Goal: Task Accomplishment & Management: Use online tool/utility

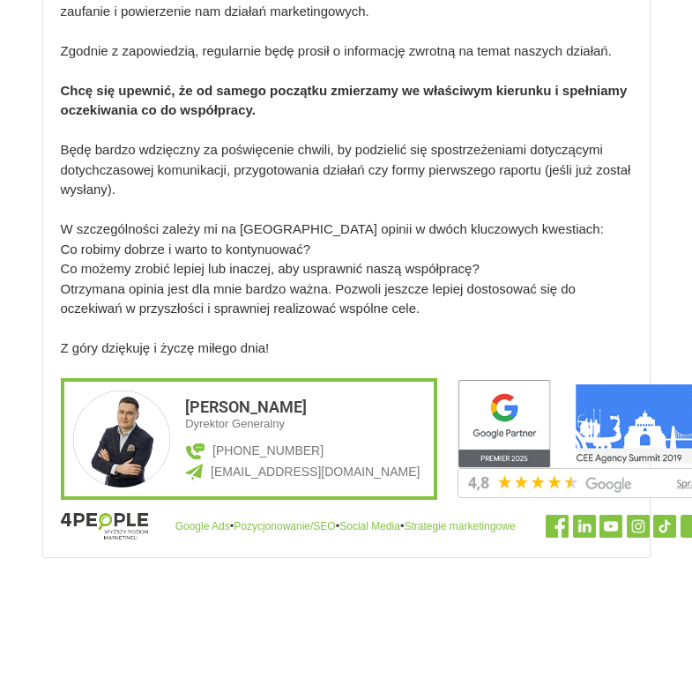
scroll to position [1150, 0]
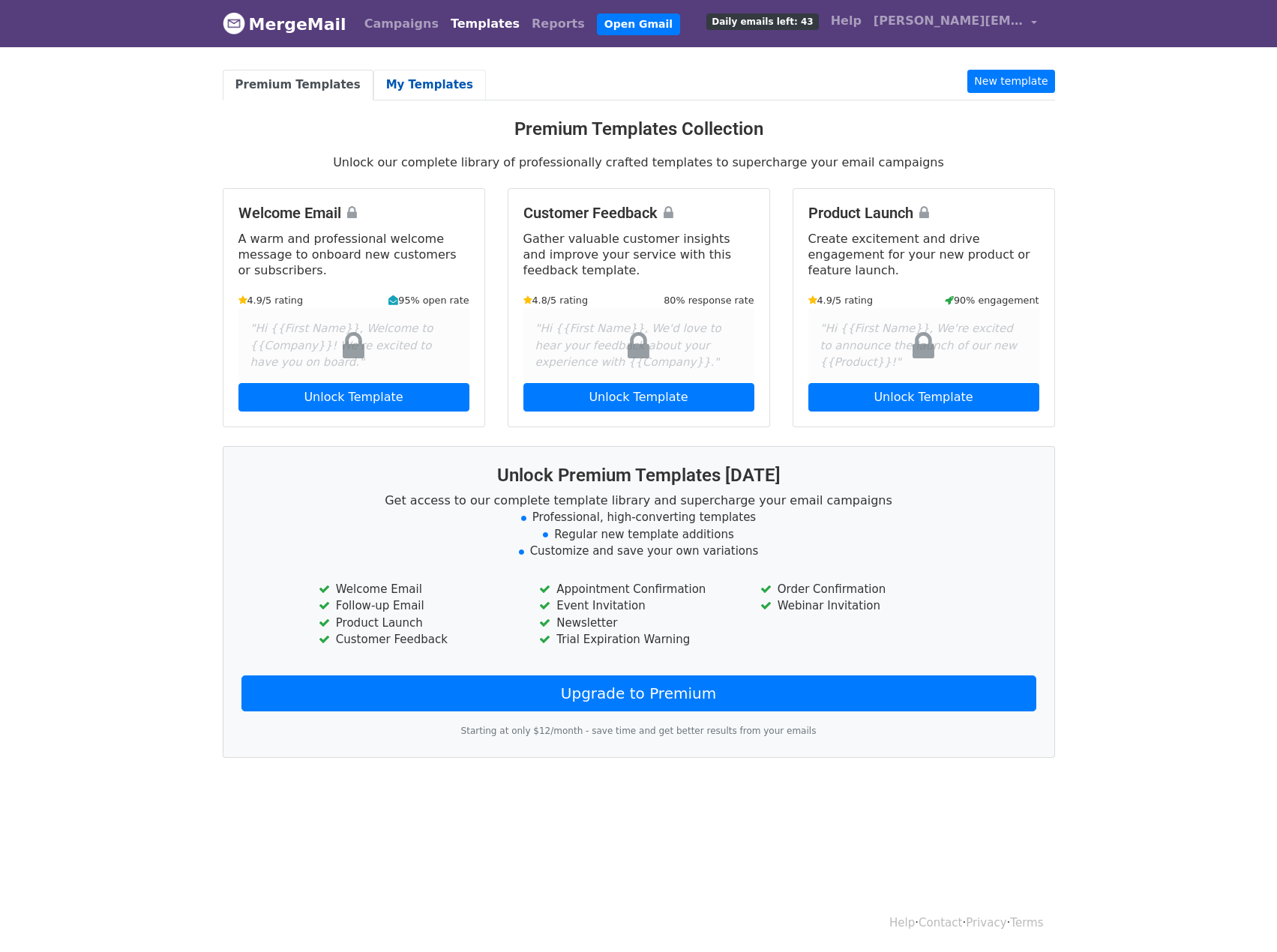
click at [404, 82] on link "My Templates" at bounding box center [430, 85] width 112 height 31
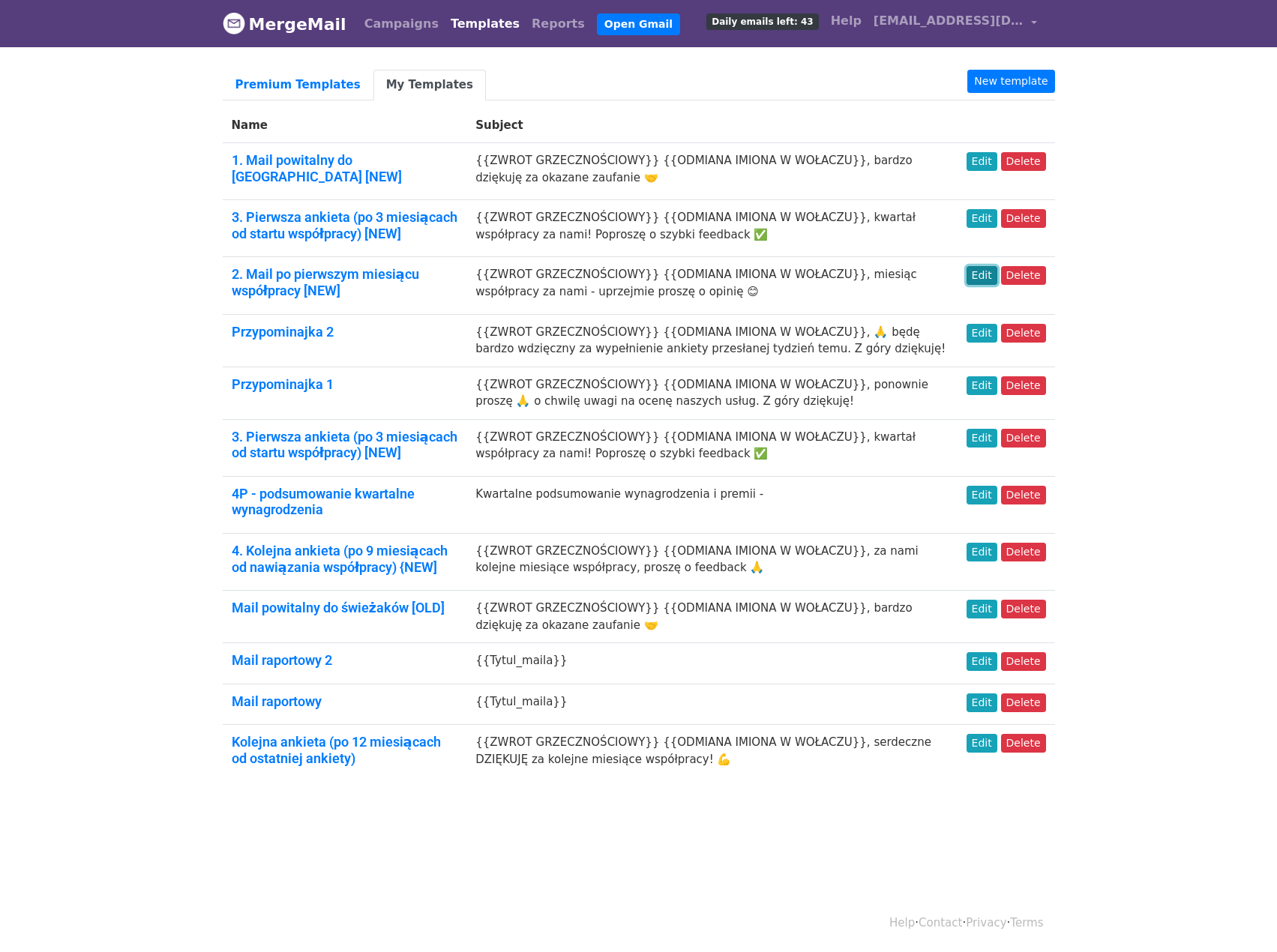
click at [995, 275] on link "Edit" at bounding box center [982, 276] width 31 height 19
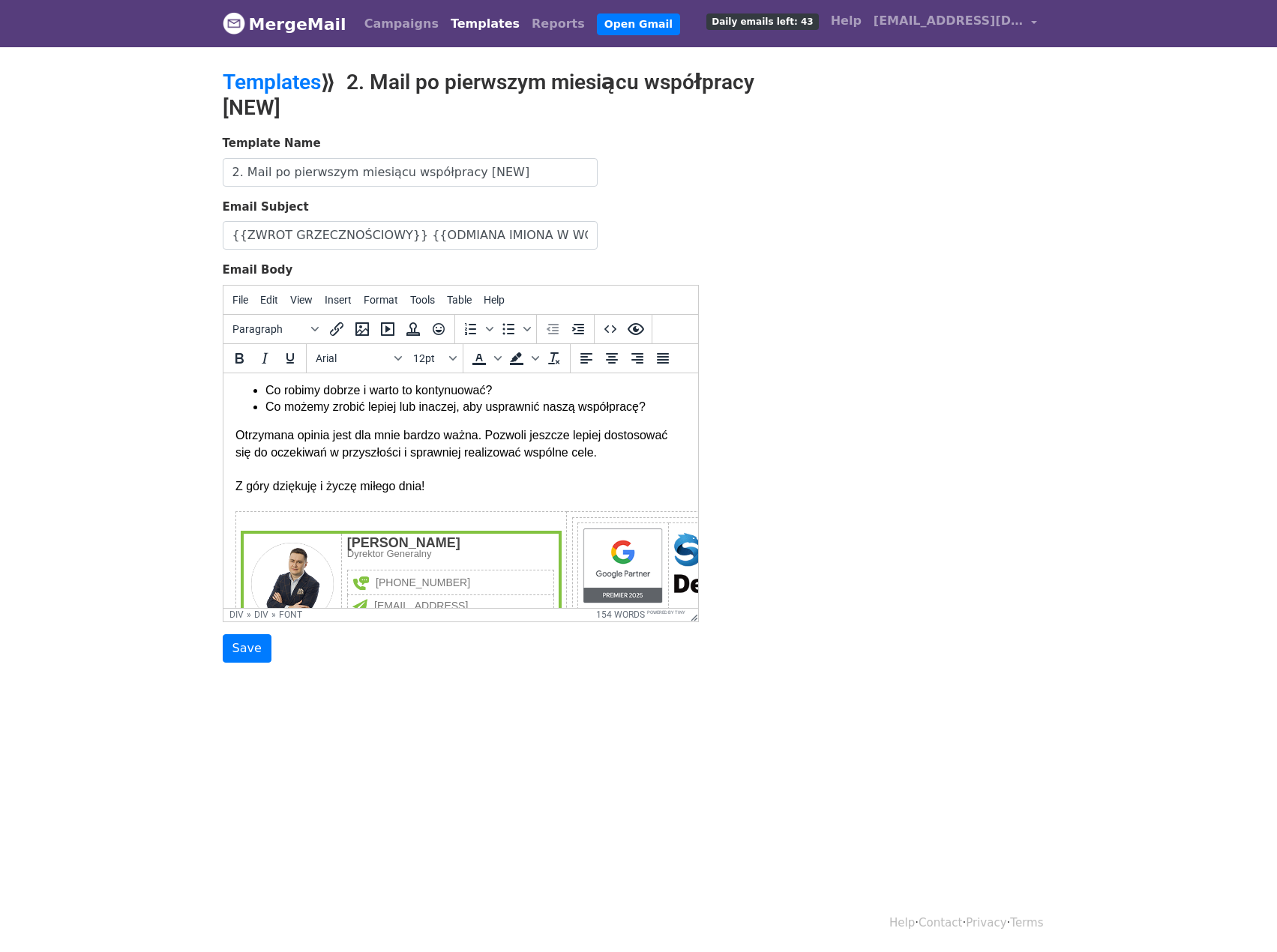
scroll to position [424, 0]
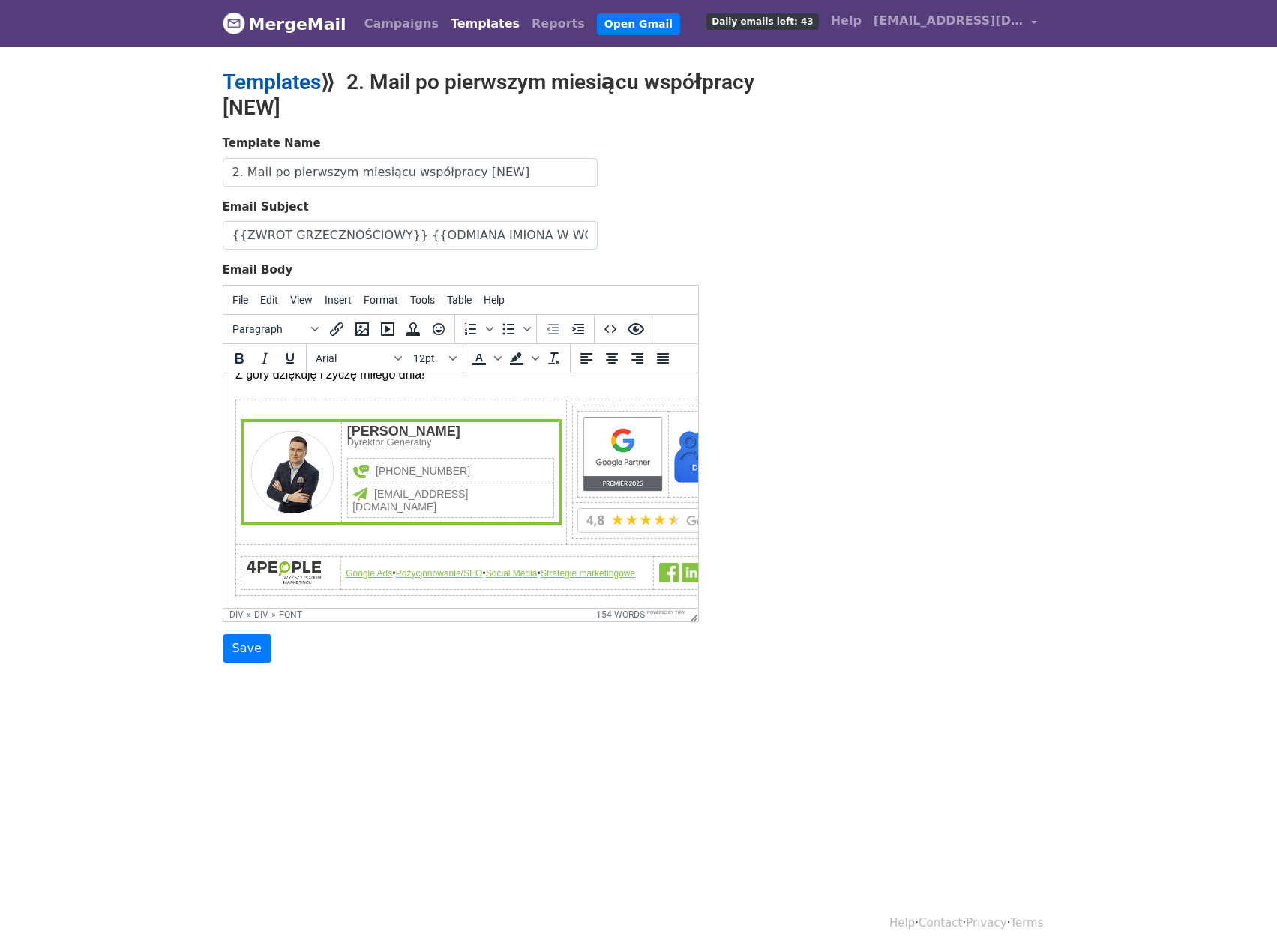
click at [307, 87] on link "Templates" at bounding box center [271, 82] width 98 height 25
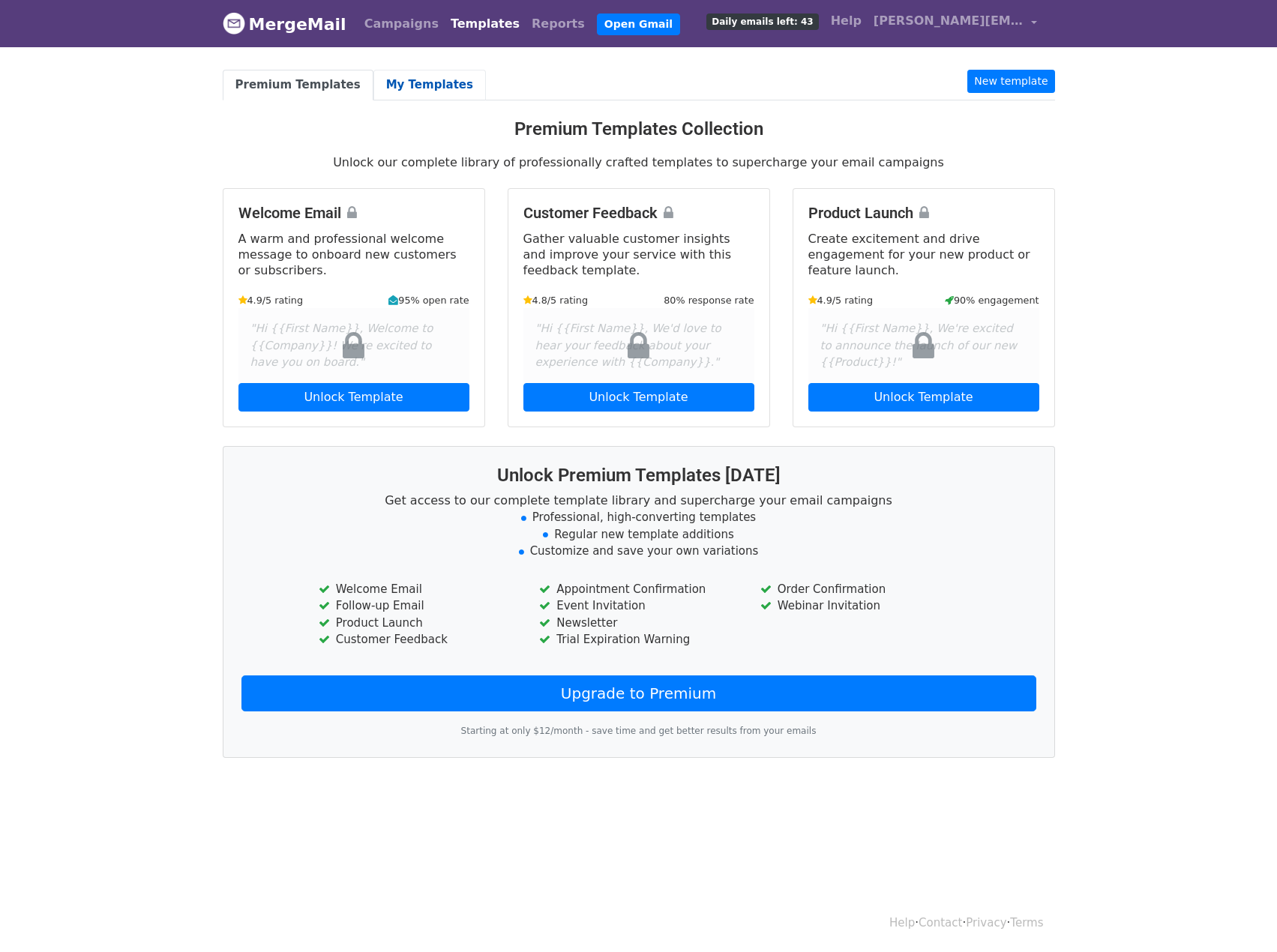
click at [403, 84] on link "My Templates" at bounding box center [430, 85] width 112 height 31
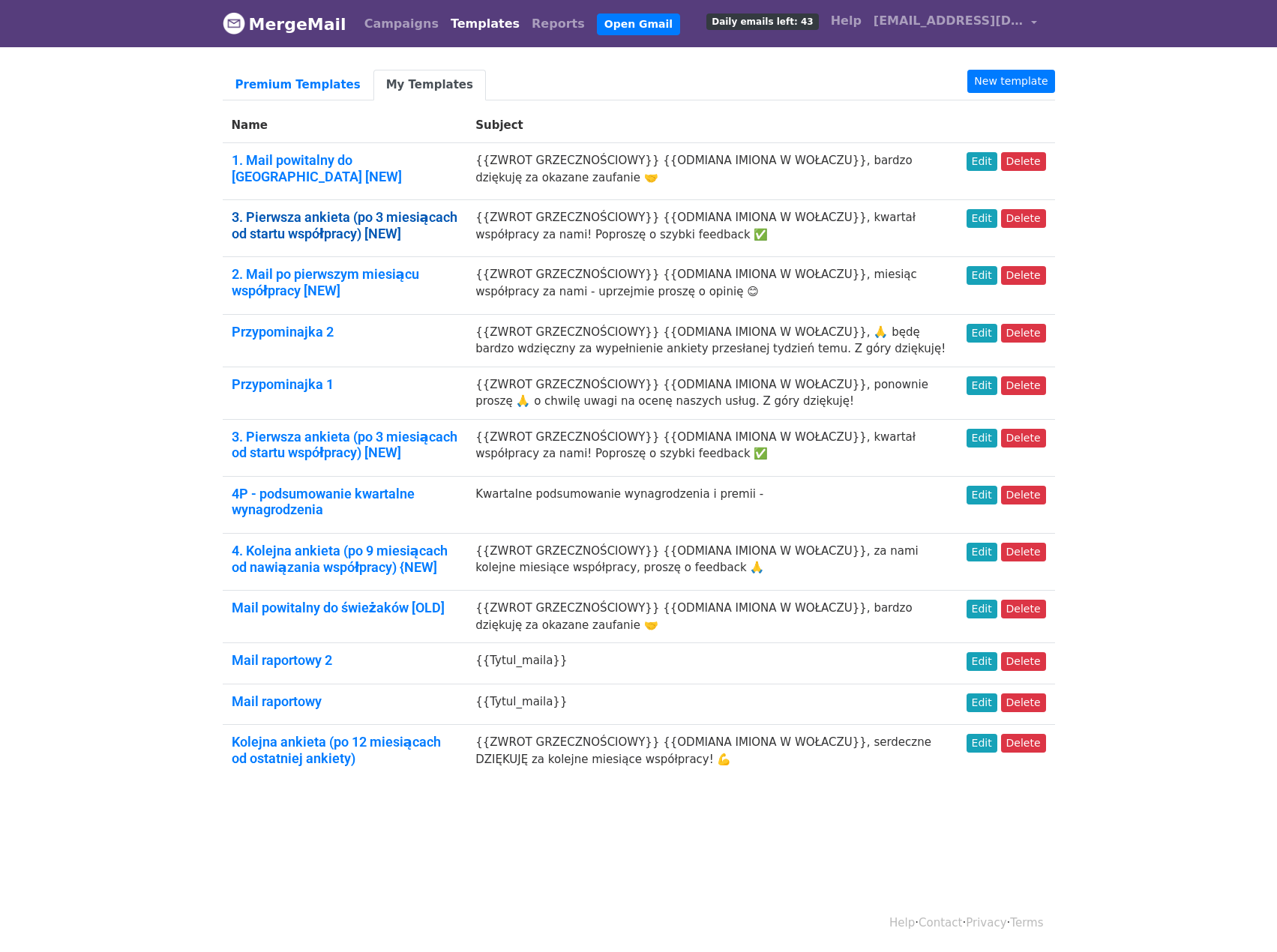
click at [401, 212] on link "3. Pierwsza ankieta (po 3 miesiącach od startu współpracy) [NEW]" at bounding box center [344, 225] width 225 height 32
click at [1015, 83] on link "New template" at bounding box center [1011, 81] width 87 height 23
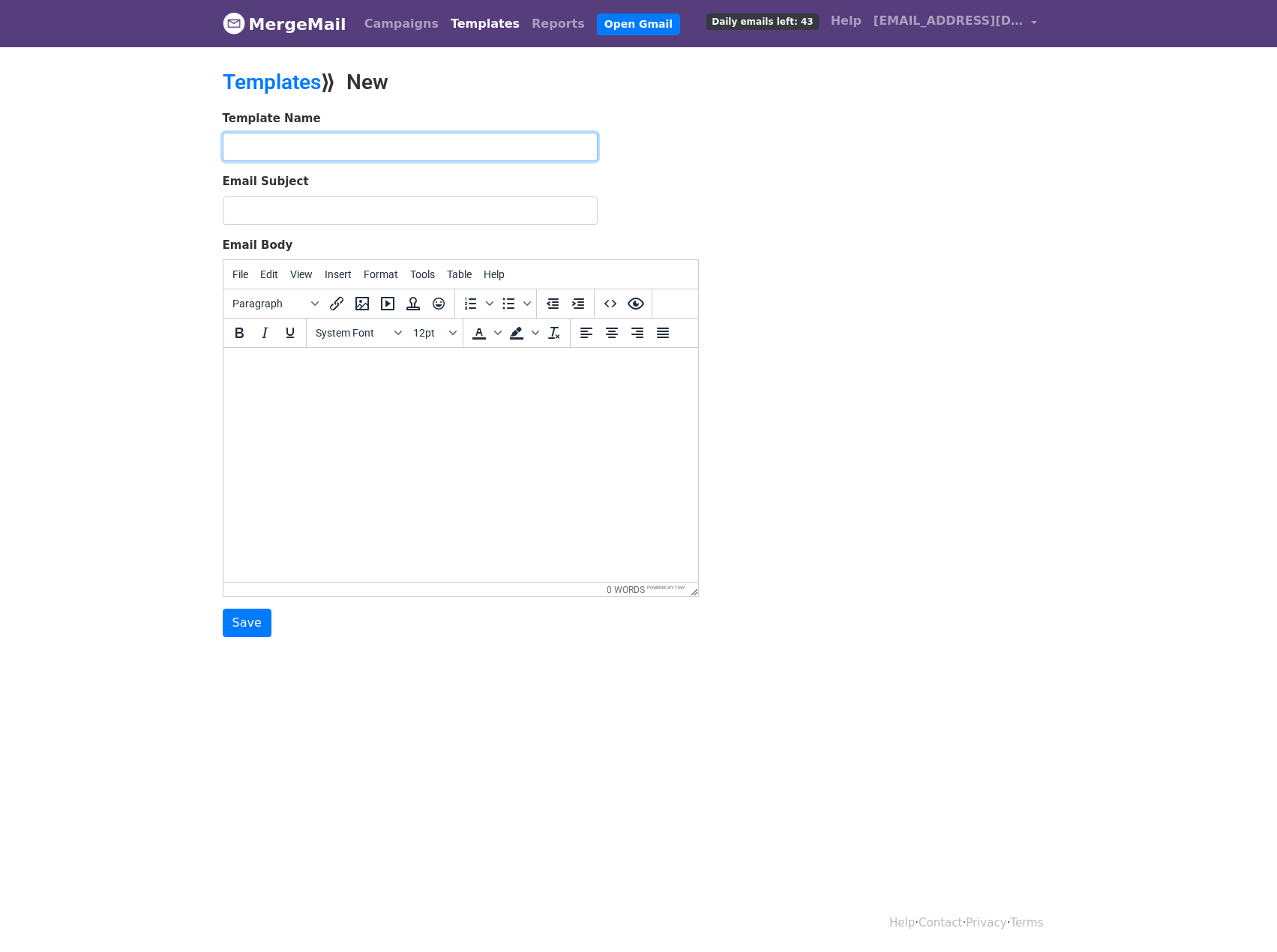
click at [365, 143] on input "text" at bounding box center [410, 146] width 375 height 28
type input "2. Mail po pierwszym miesiącu współpracy [NEW - ocena punktowa)"
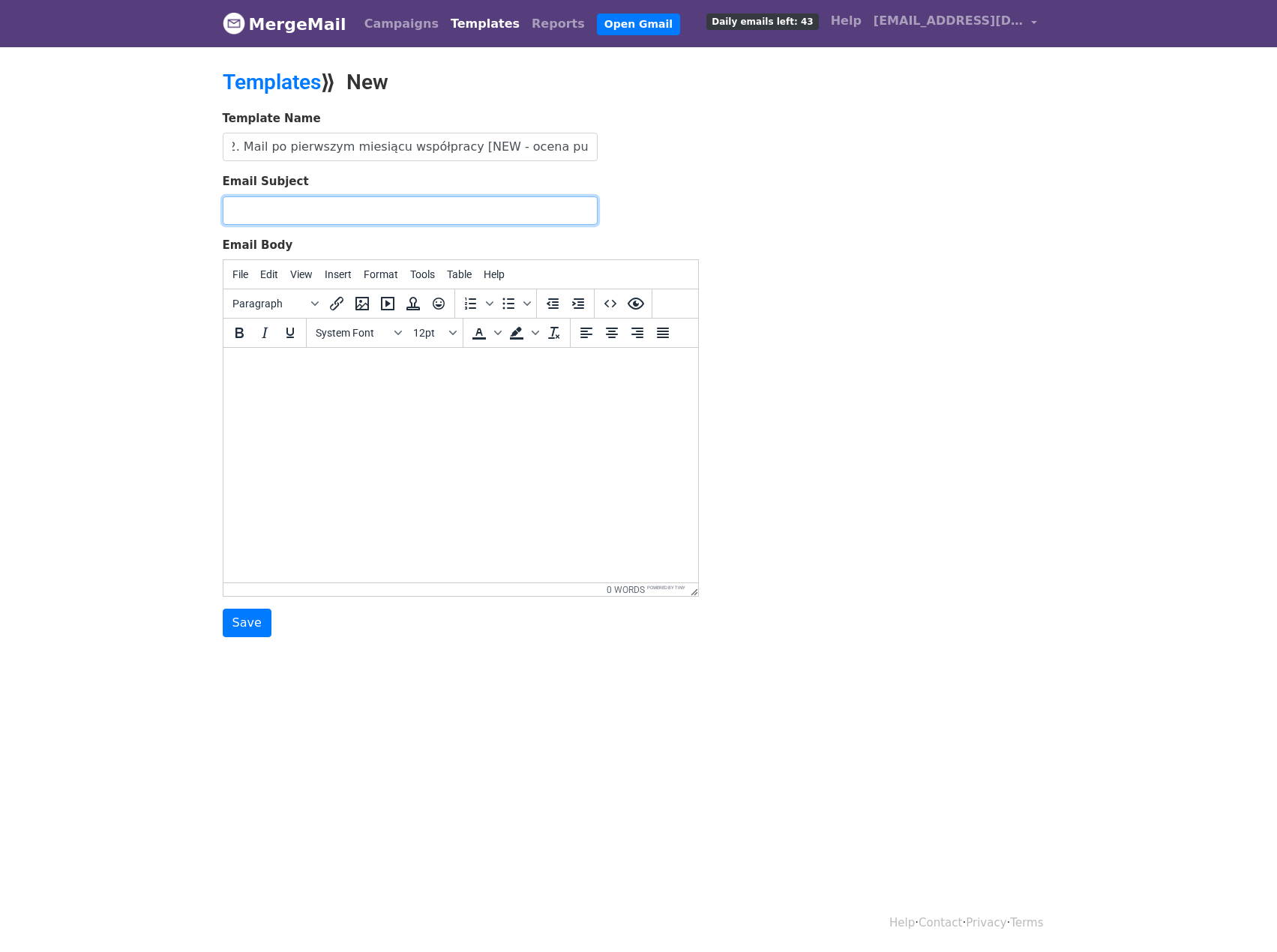
click at [347, 209] on input "Email Subject" at bounding box center [410, 210] width 375 height 28
click at [263, 382] on html at bounding box center [460, 368] width 475 height 41
click at [618, 306] on icon "Source code" at bounding box center [610, 303] width 18 height 18
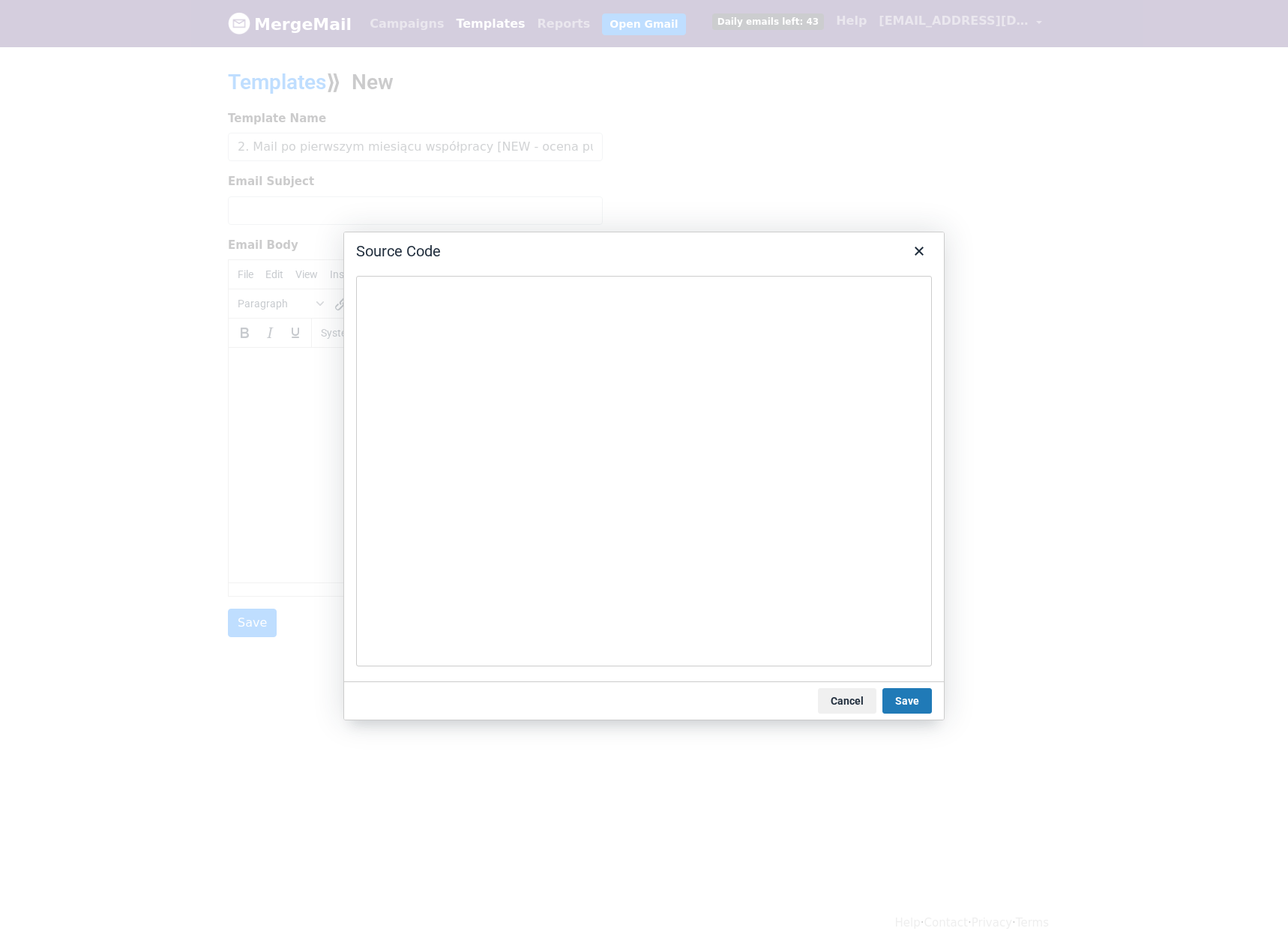
type textarea "https://docs.google.com/spreadsheets/d/1TK7ngStLOawpPhvrCl2IXdEFKNBXe7DOIzHCnpQ…"
click at [864, 706] on button "Cancel" at bounding box center [847, 701] width 59 height 26
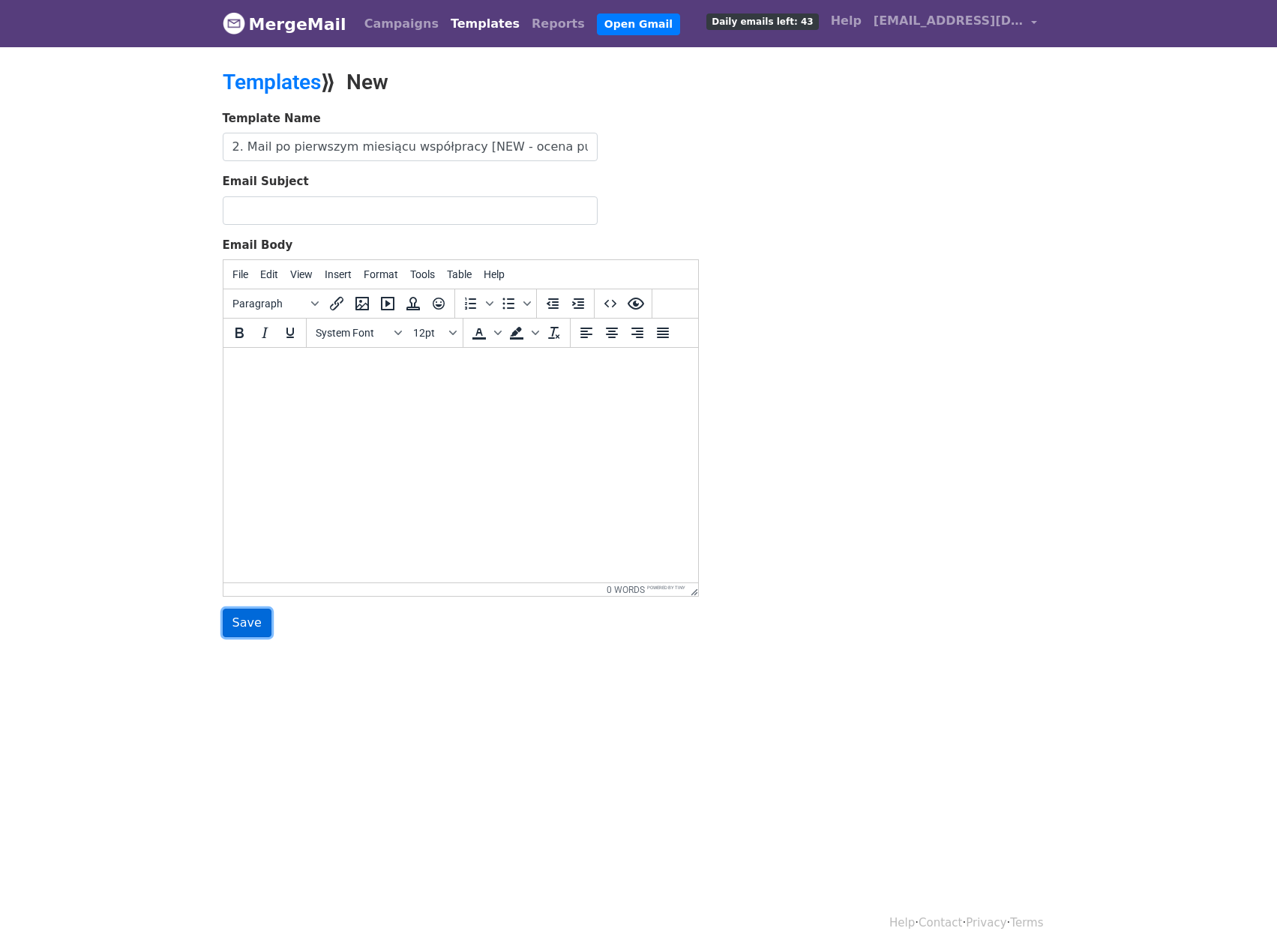
click at [252, 624] on input "Save" at bounding box center [247, 623] width 48 height 28
click at [313, 199] on input "Email Subject" at bounding box center [410, 210] width 375 height 28
paste input "{{ZWROT GRZECZNOŚCIOWY}} {{ODMIANA IMIONA W WOŁACZU}}, miesiąc współpracy za na…"
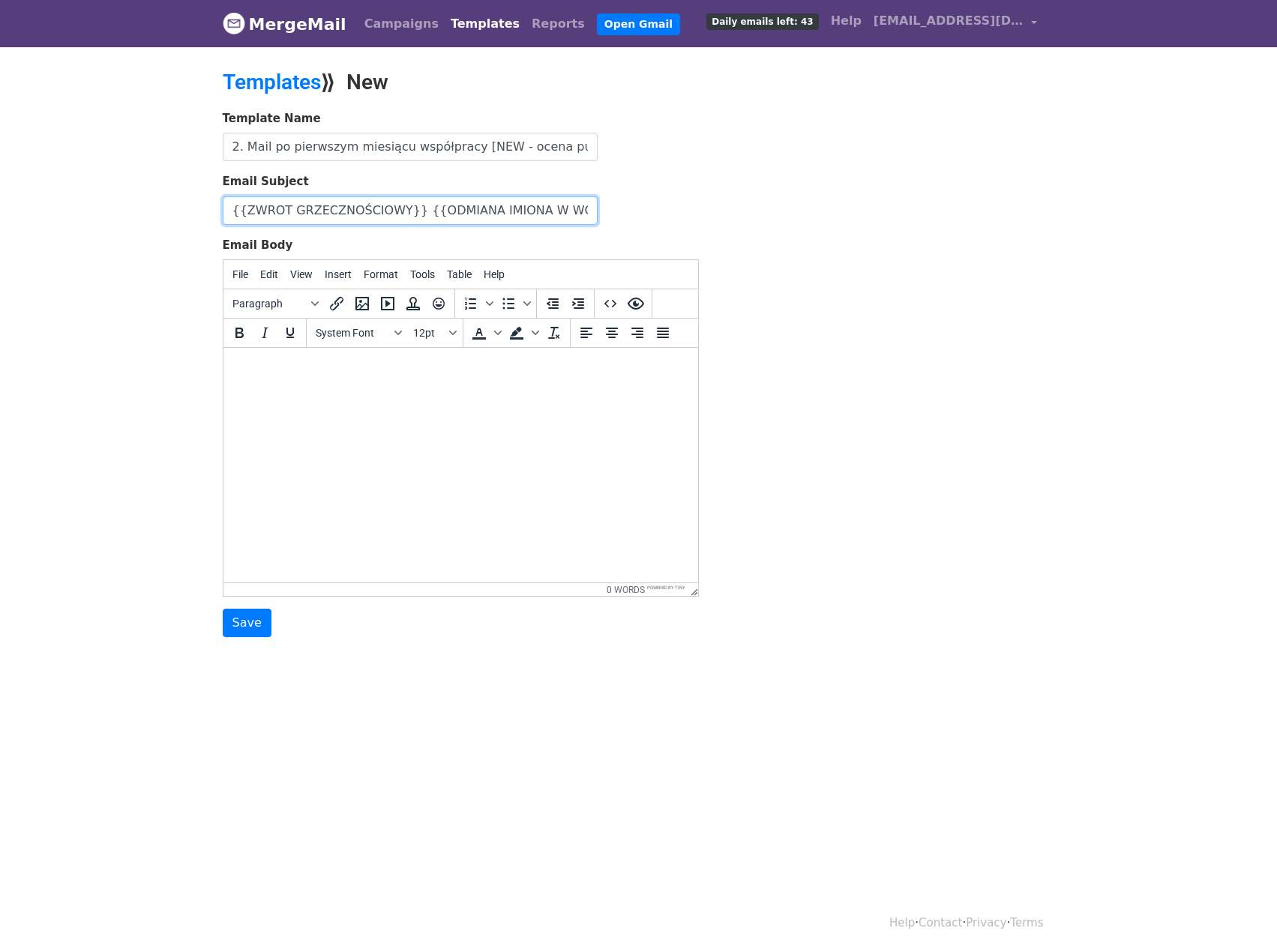
scroll to position [0, 320]
type input "{{ZWROT GRZECZNOŚCIOWY}} {{ODMIANA IMIONA W WOŁACZU}}, miesiąc współpracy za na…"
click at [240, 619] on input "Save" at bounding box center [247, 623] width 48 height 28
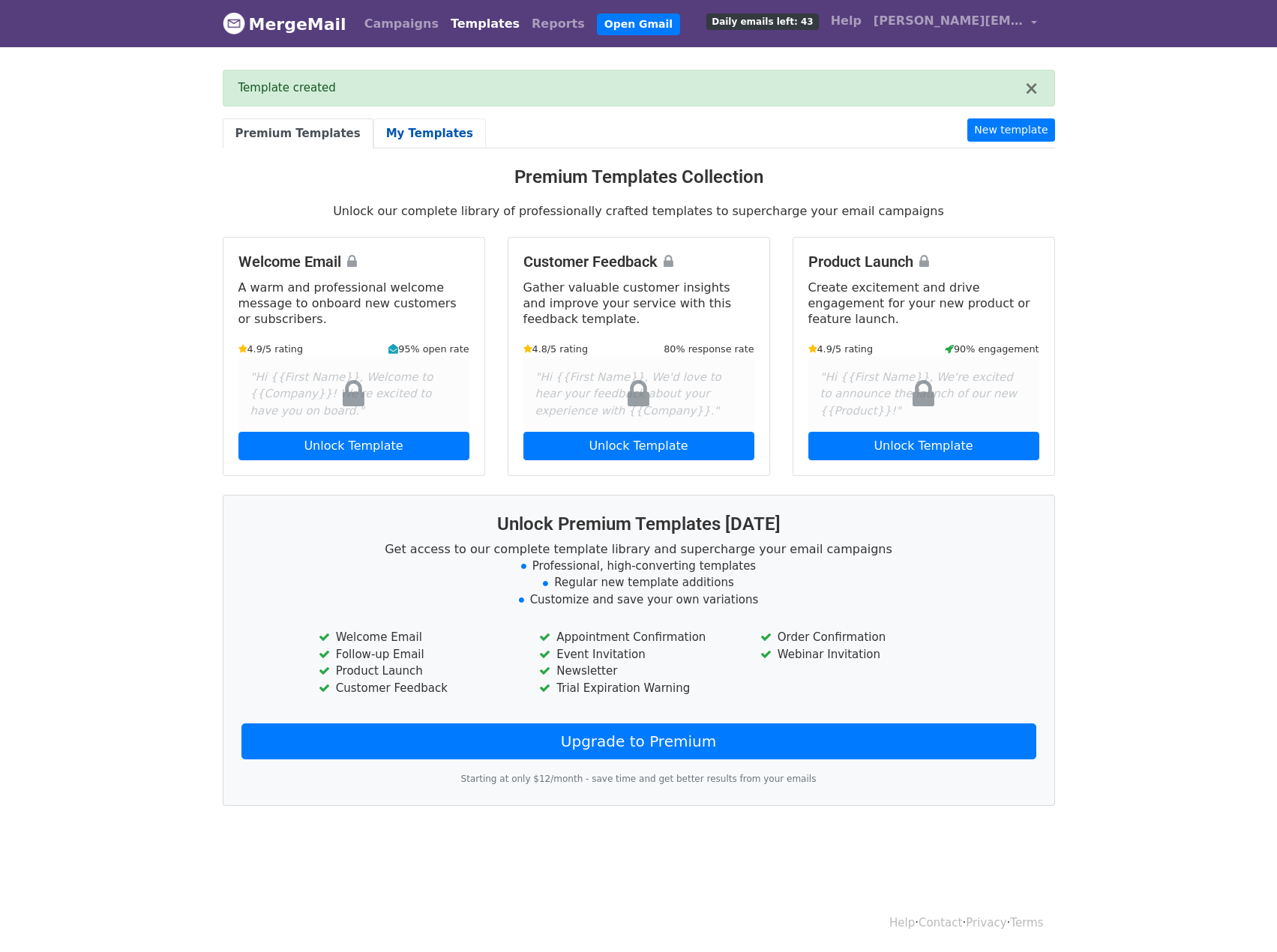
click at [417, 128] on link "My Templates" at bounding box center [430, 134] width 112 height 31
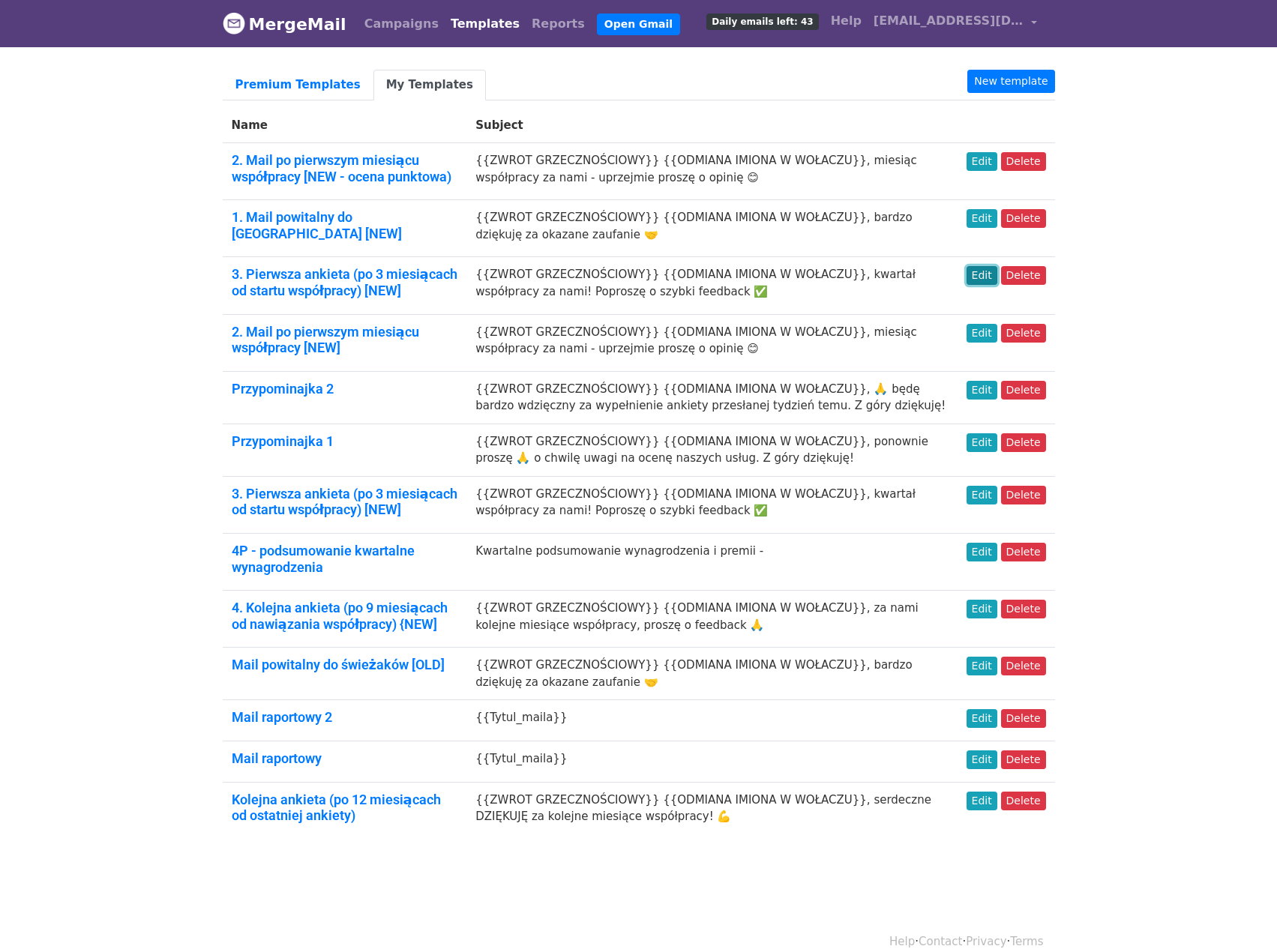
click at [993, 266] on link "Edit" at bounding box center [982, 276] width 31 height 19
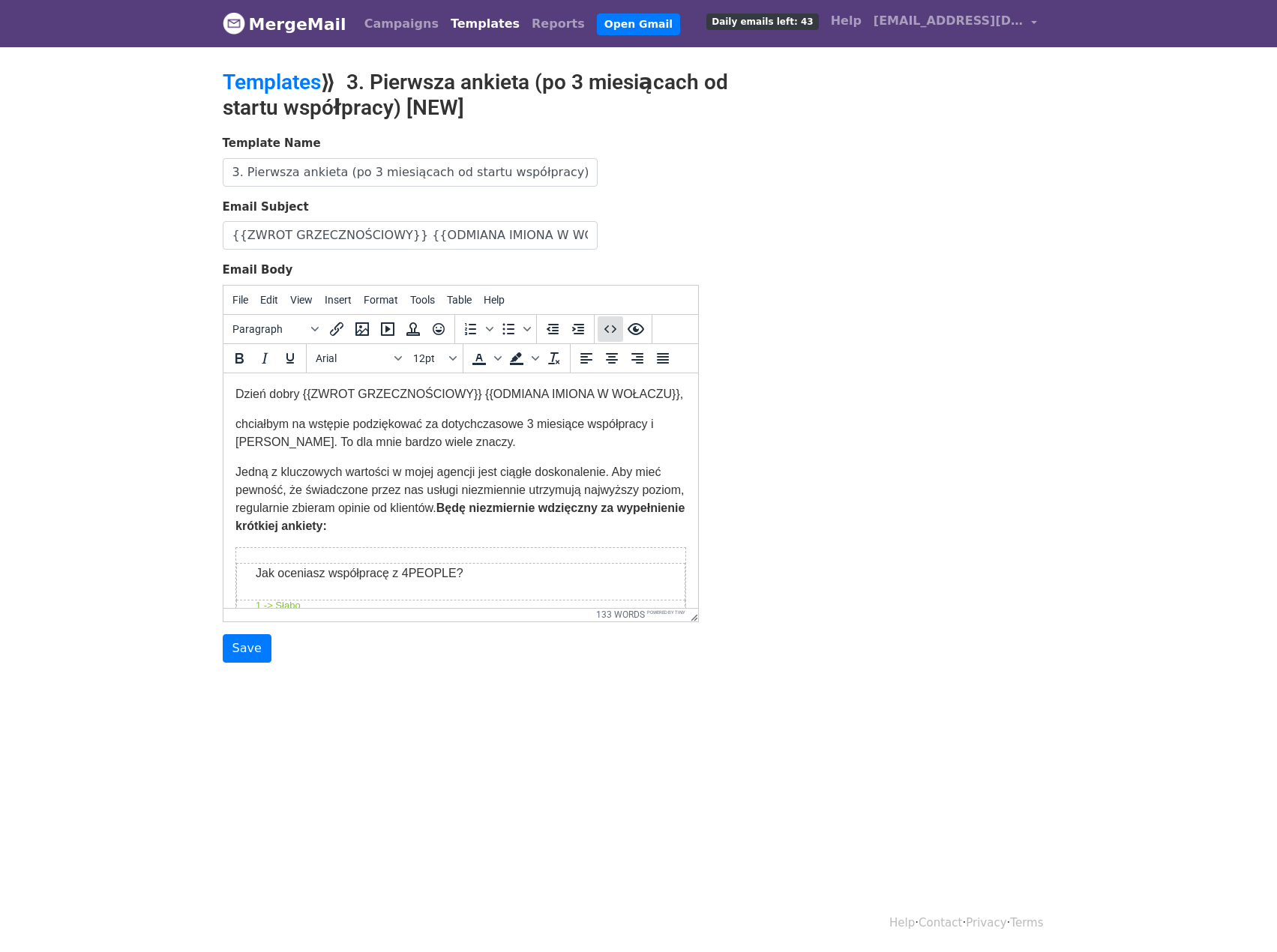
click at [610, 335] on icon "Source code" at bounding box center [610, 328] width 18 height 18
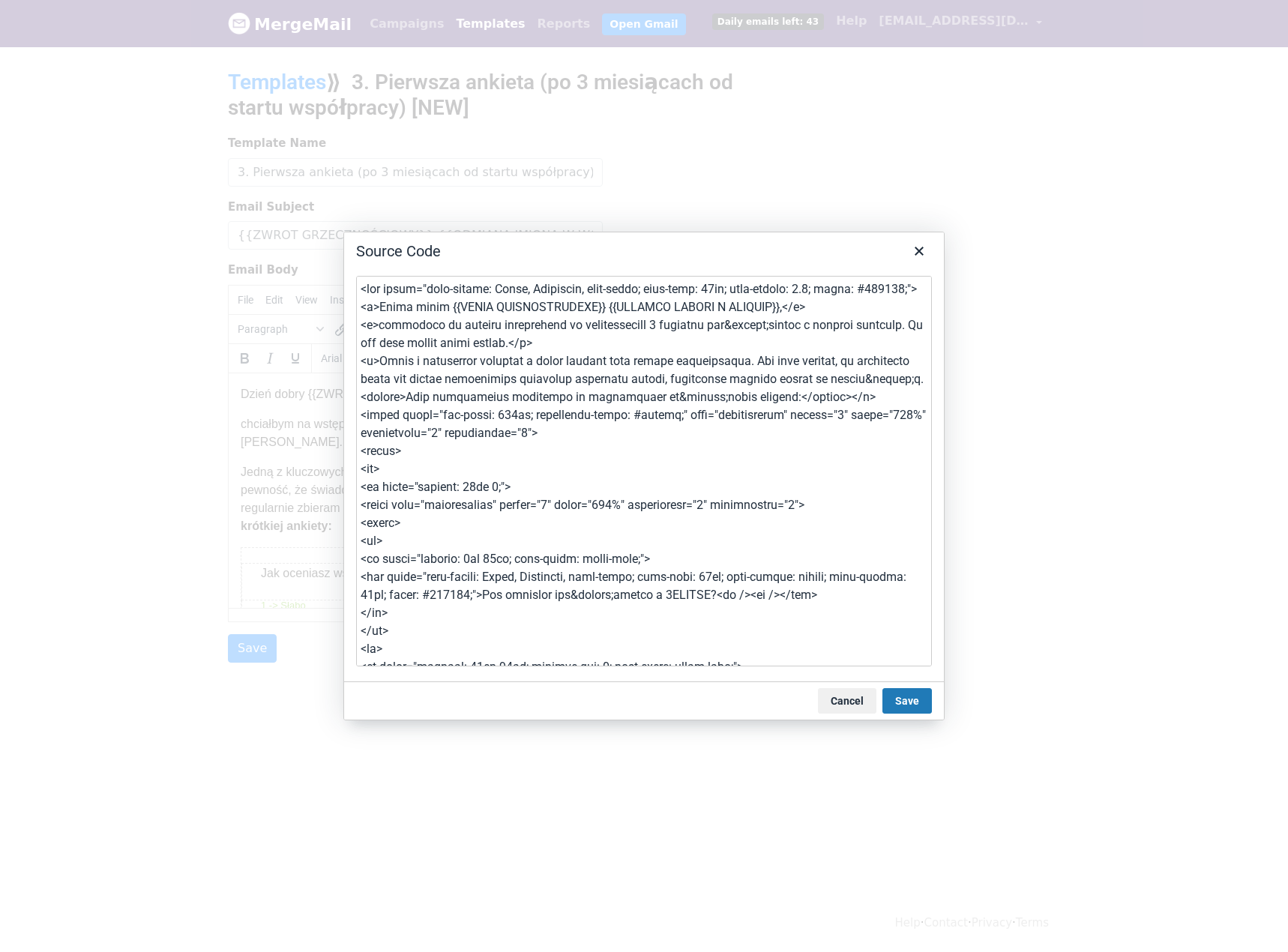
click at [557, 382] on textarea at bounding box center [644, 470] width 576 height 390
click at [848, 698] on button "Cancel" at bounding box center [847, 701] width 59 height 26
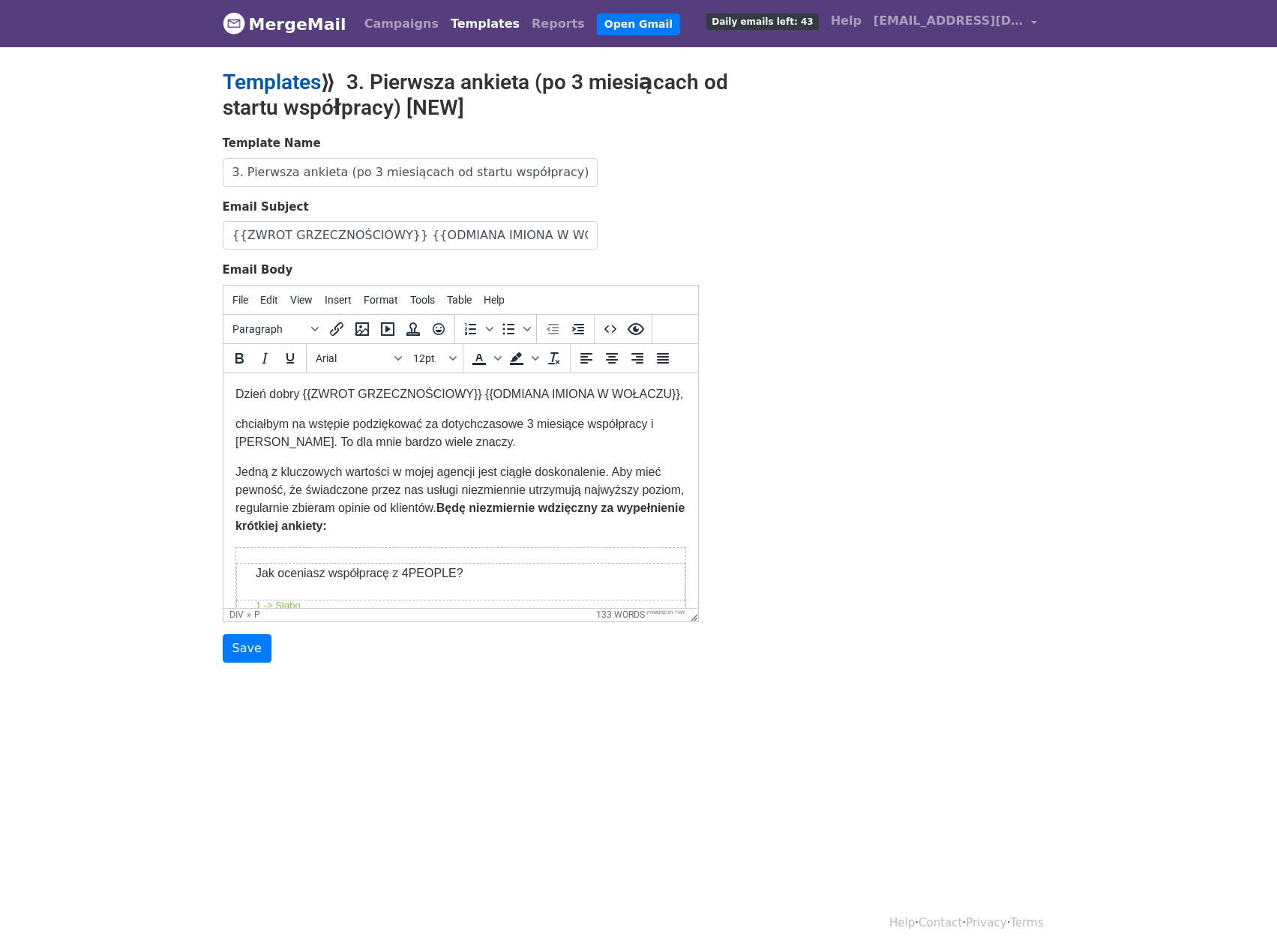
click at [301, 84] on link "Templates" at bounding box center [271, 82] width 98 height 25
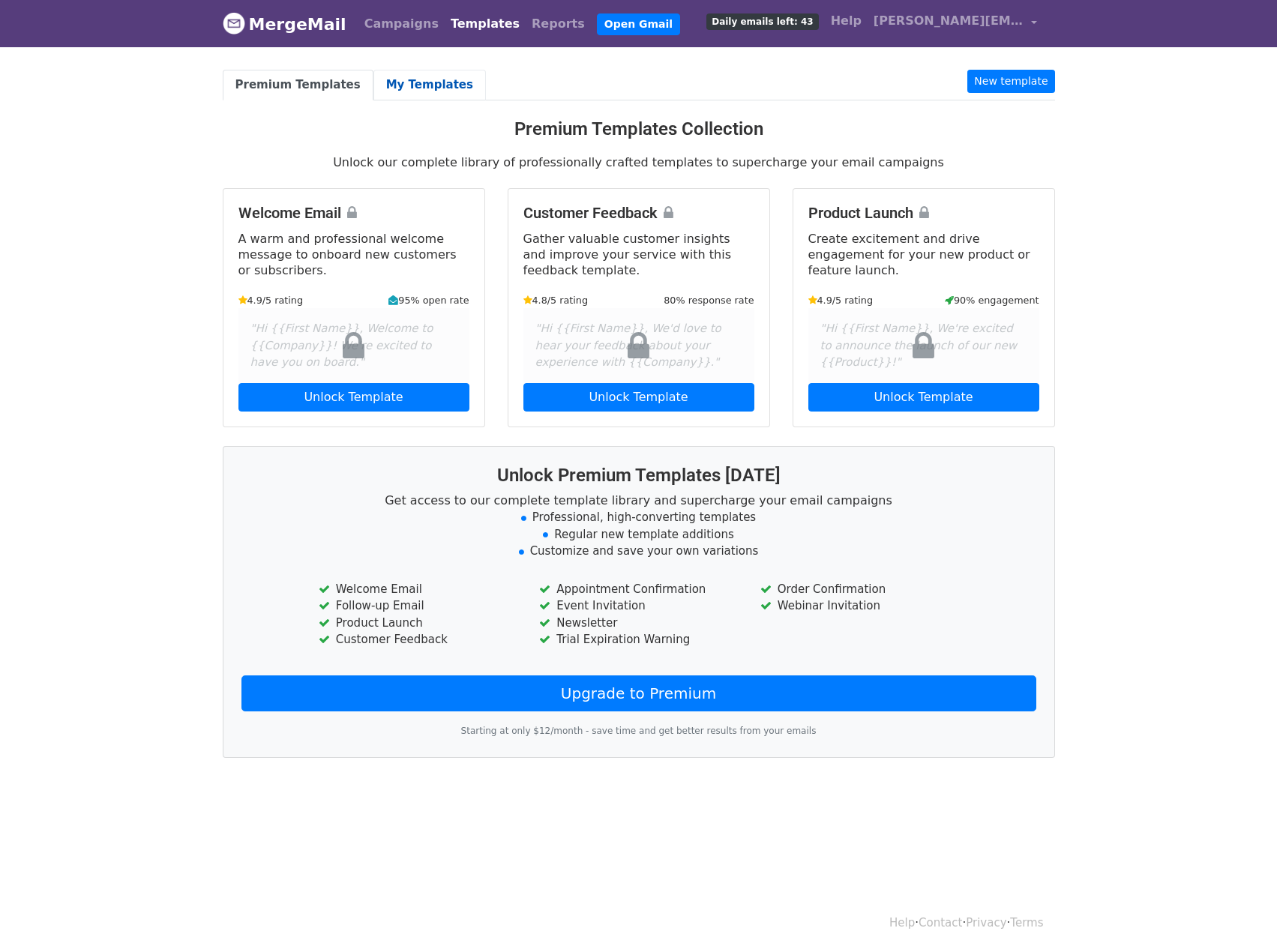
click at [409, 83] on link "My Templates" at bounding box center [430, 85] width 112 height 31
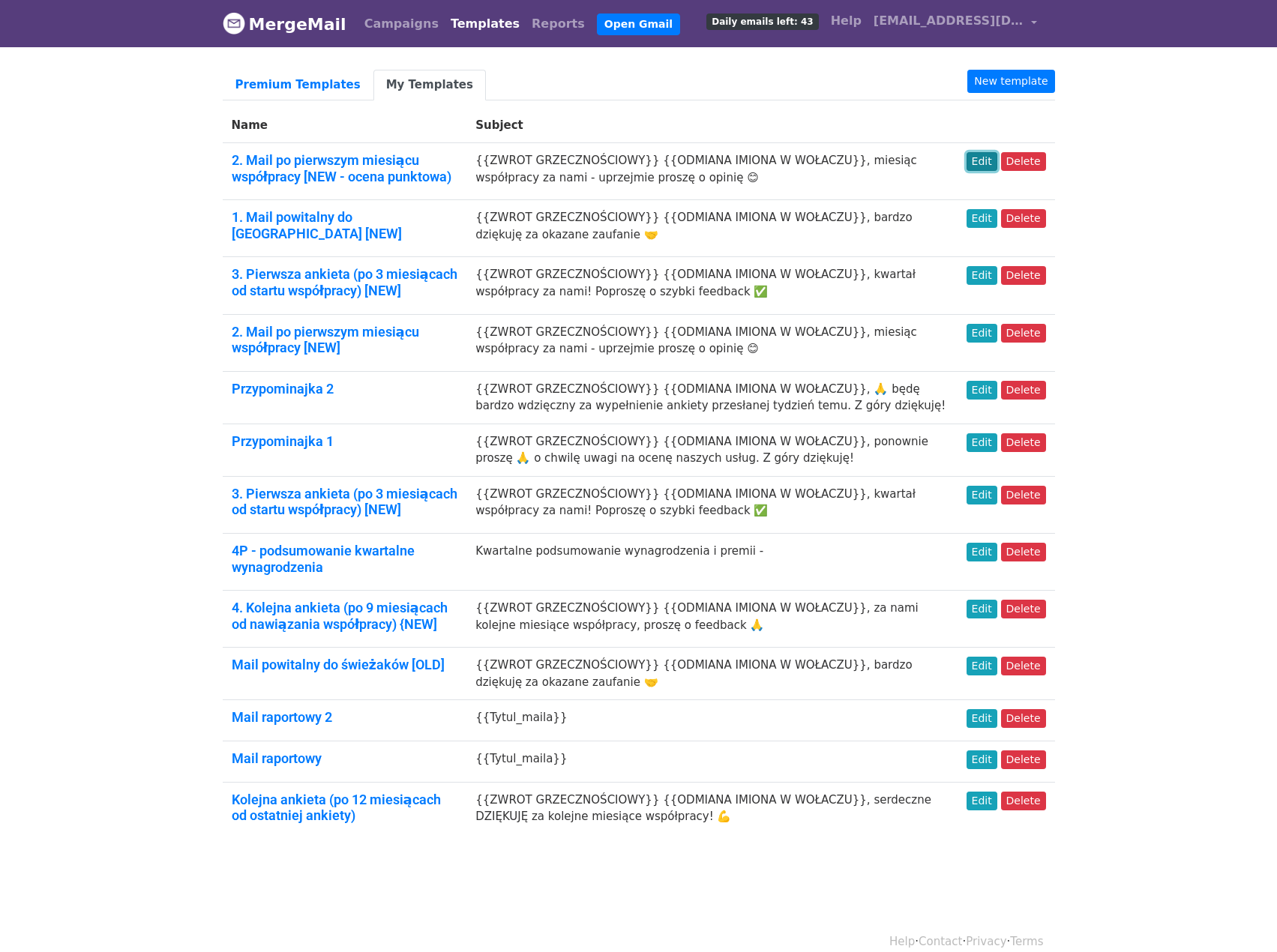
click at [991, 155] on link "Edit" at bounding box center [982, 162] width 31 height 19
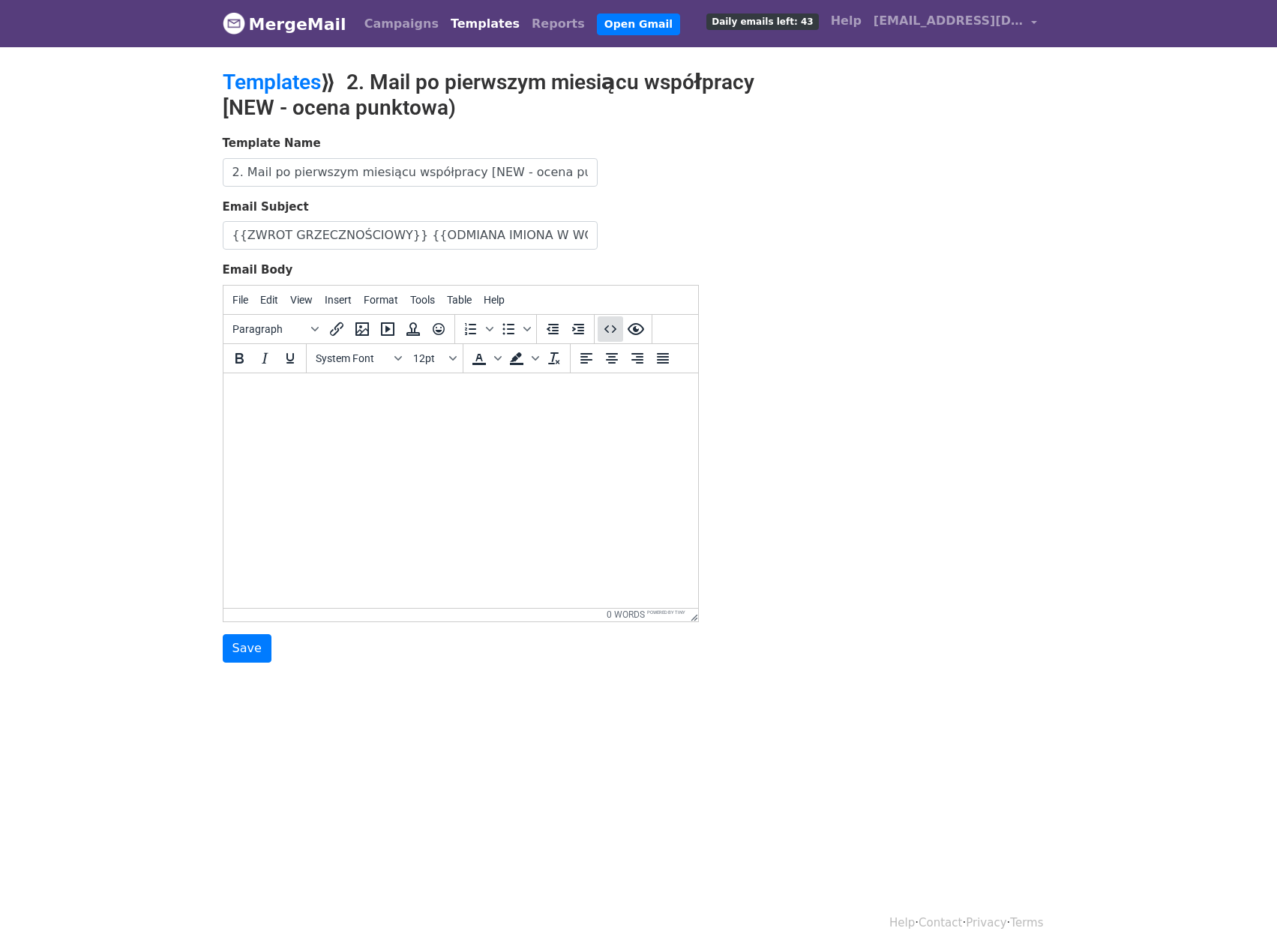
click at [603, 328] on icon "Source code" at bounding box center [610, 328] width 18 height 18
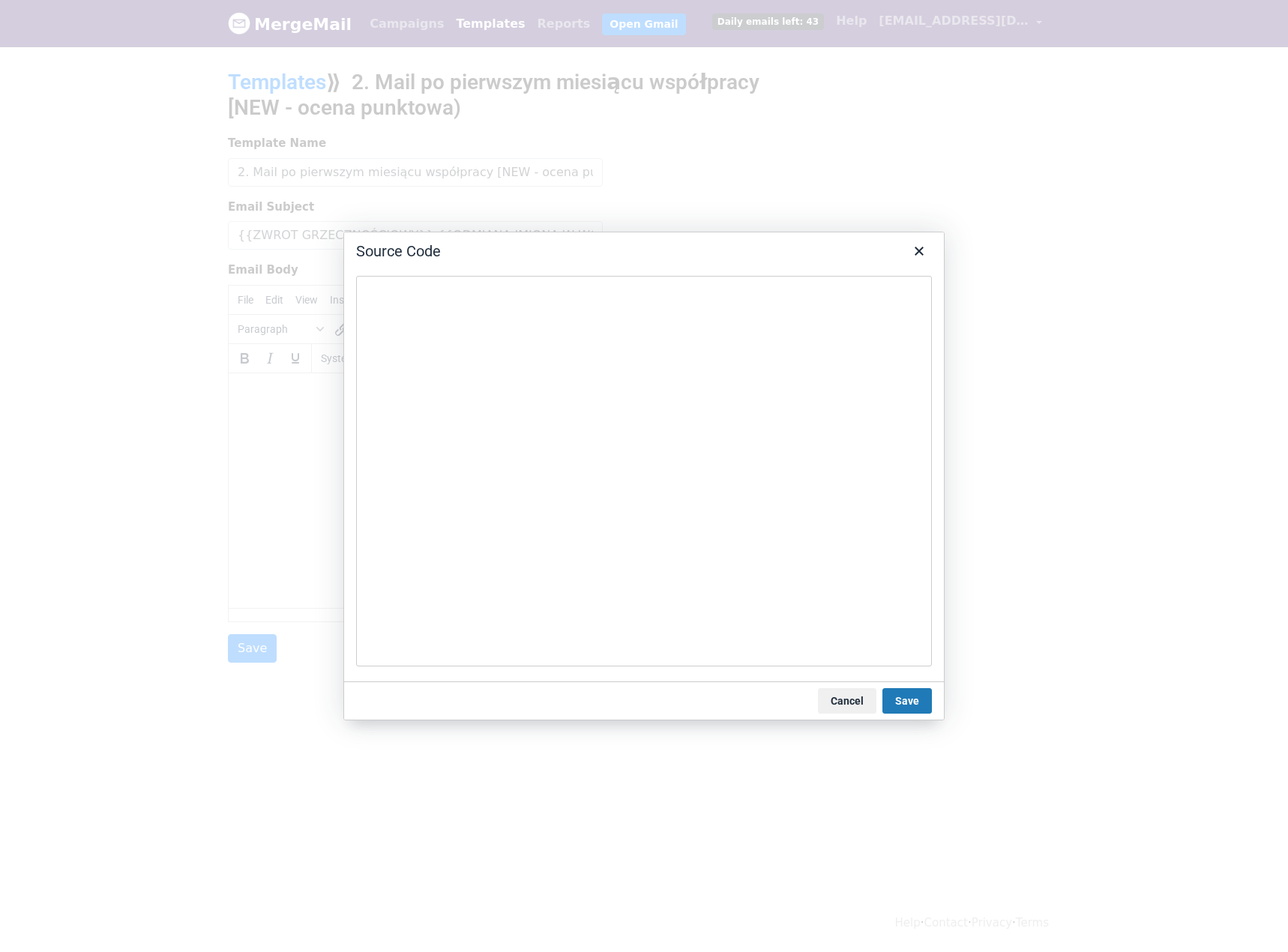
type textarea "<div style="font-family: Arial, Helvetica, sans-serif; font-size: 16px; line-he…"
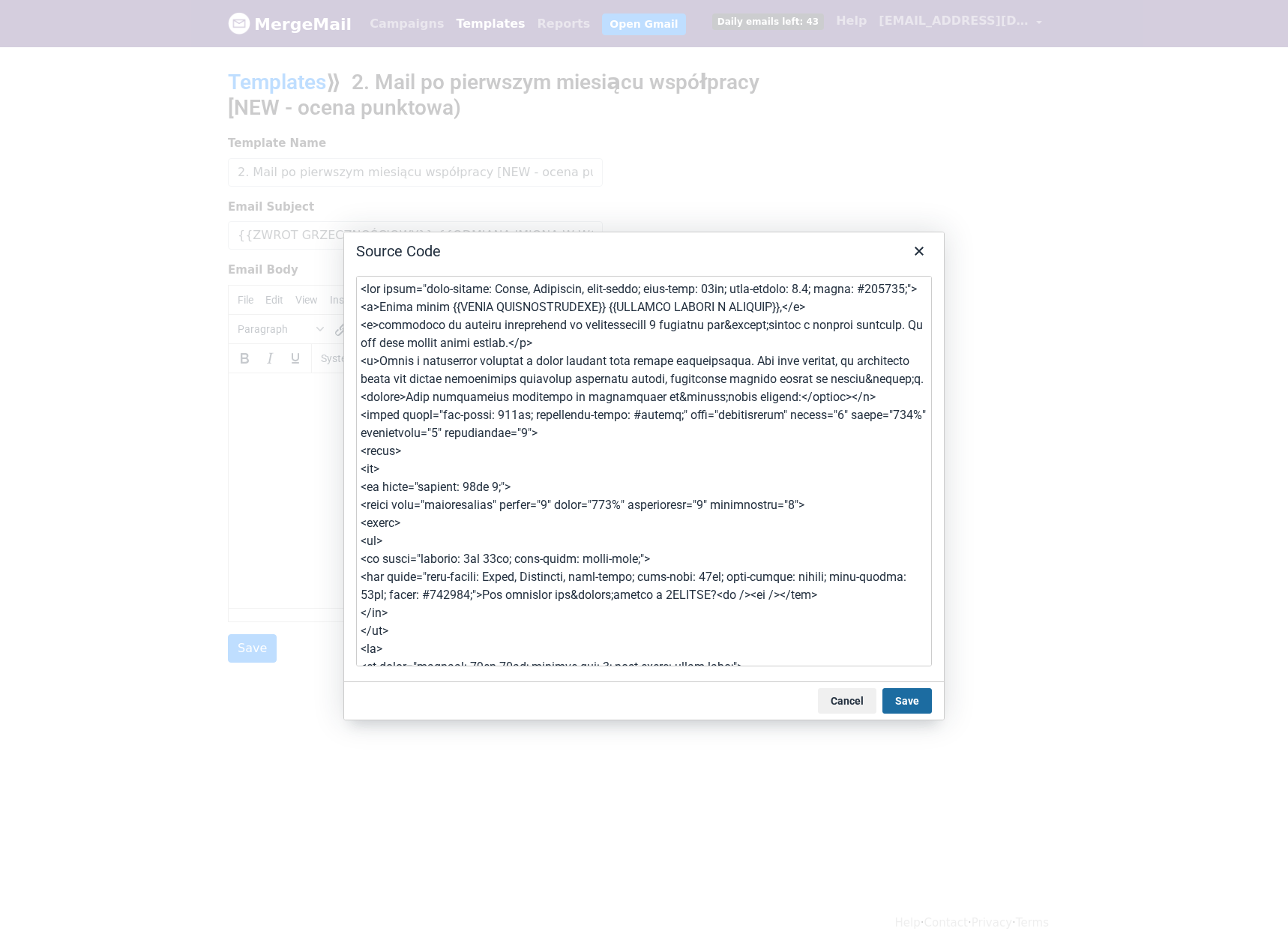
click at [920, 701] on button "Save" at bounding box center [907, 701] width 49 height 26
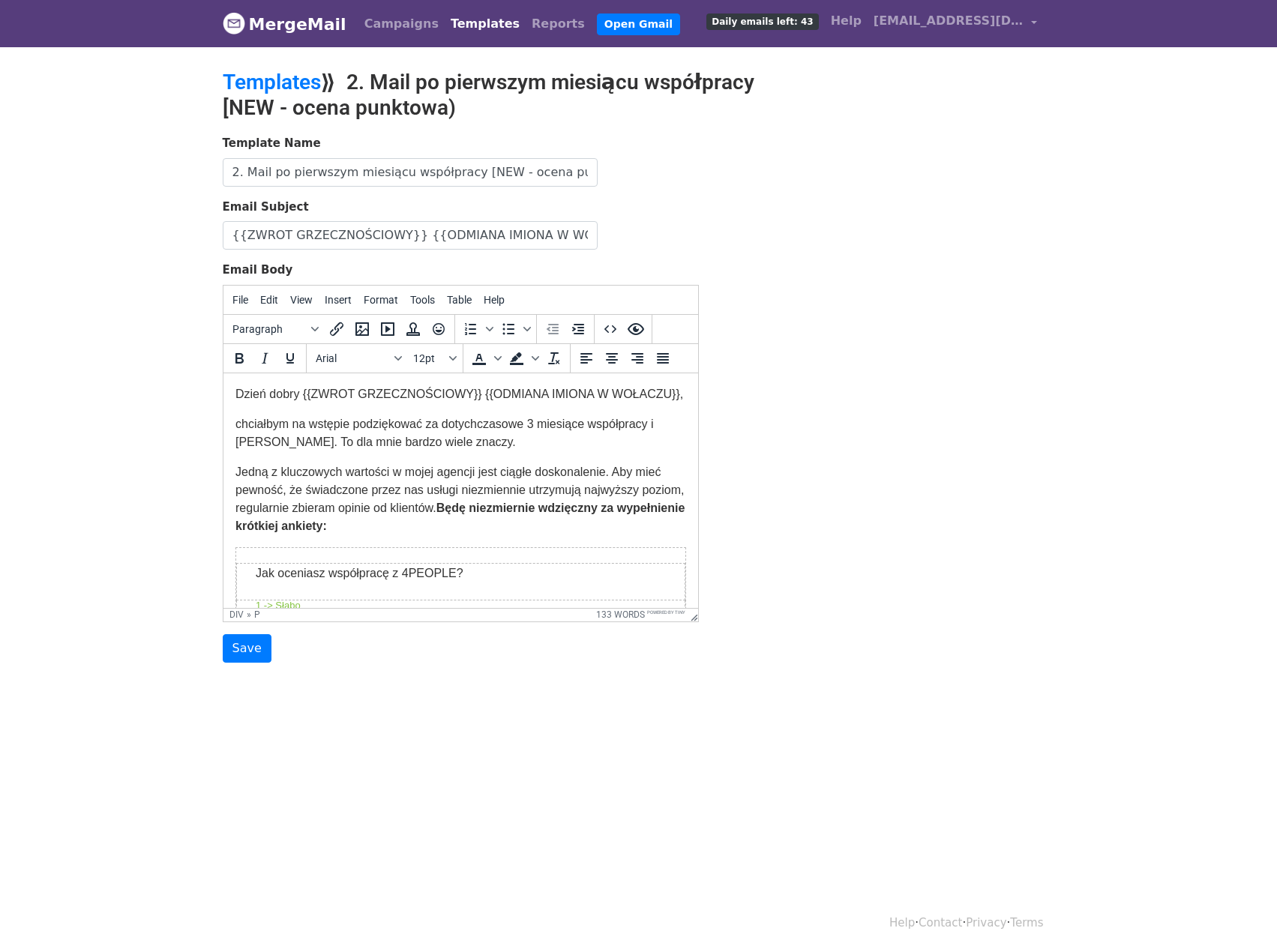
click at [346, 402] on p "Dzień dobry {{ZWROT GRZECZNOŚCIOWY}} {{ODMIANA IMIONA W WOŁACZU}}," at bounding box center [460, 393] width 451 height 18
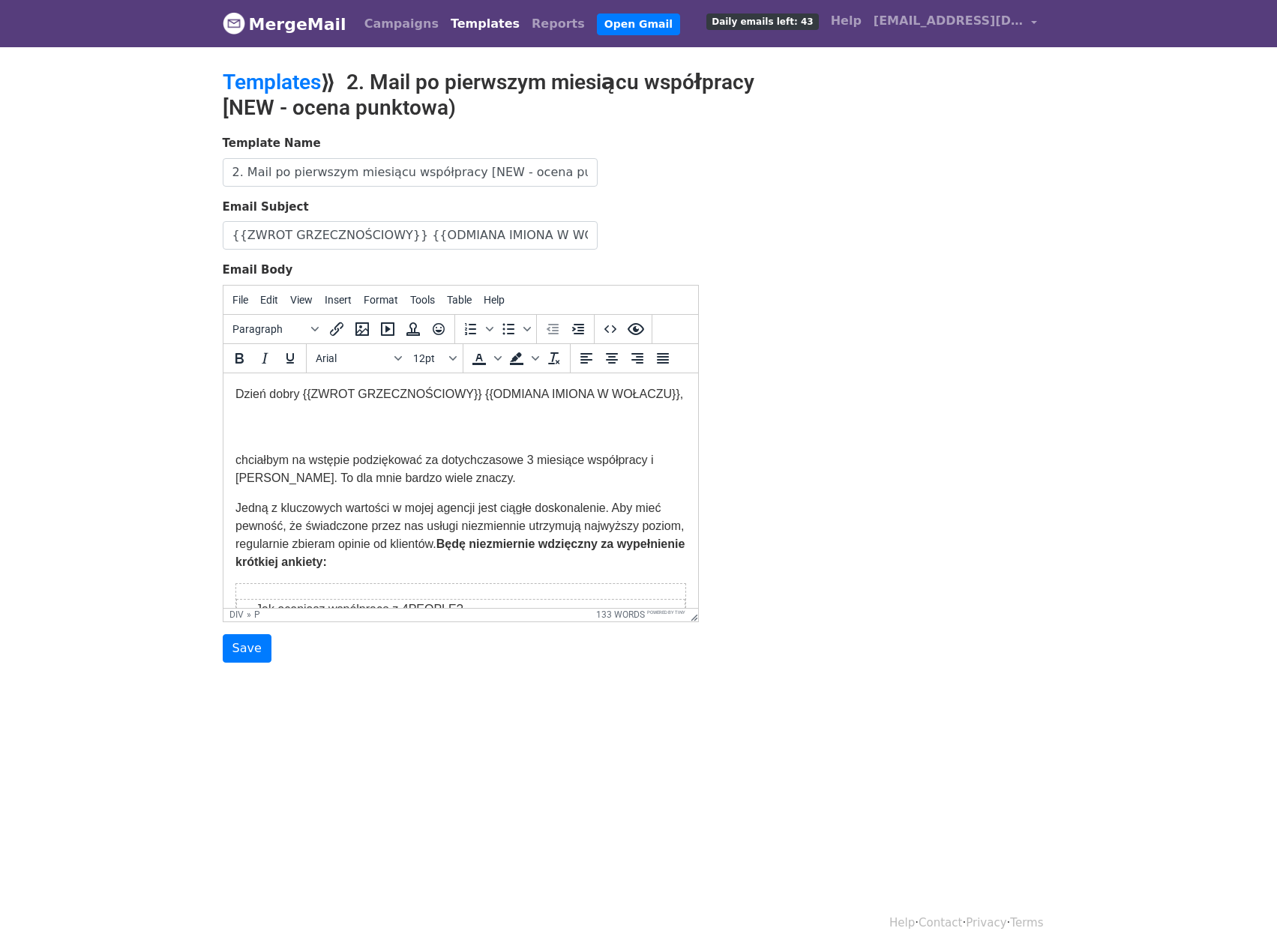
click at [389, 439] on p "Dzień dobry {{ZWROT GRZECZNOŚCIOWY}} {{ODMIANA IMIONA W WOŁACZU}}," at bounding box center [460, 411] width 451 height 54
paste body
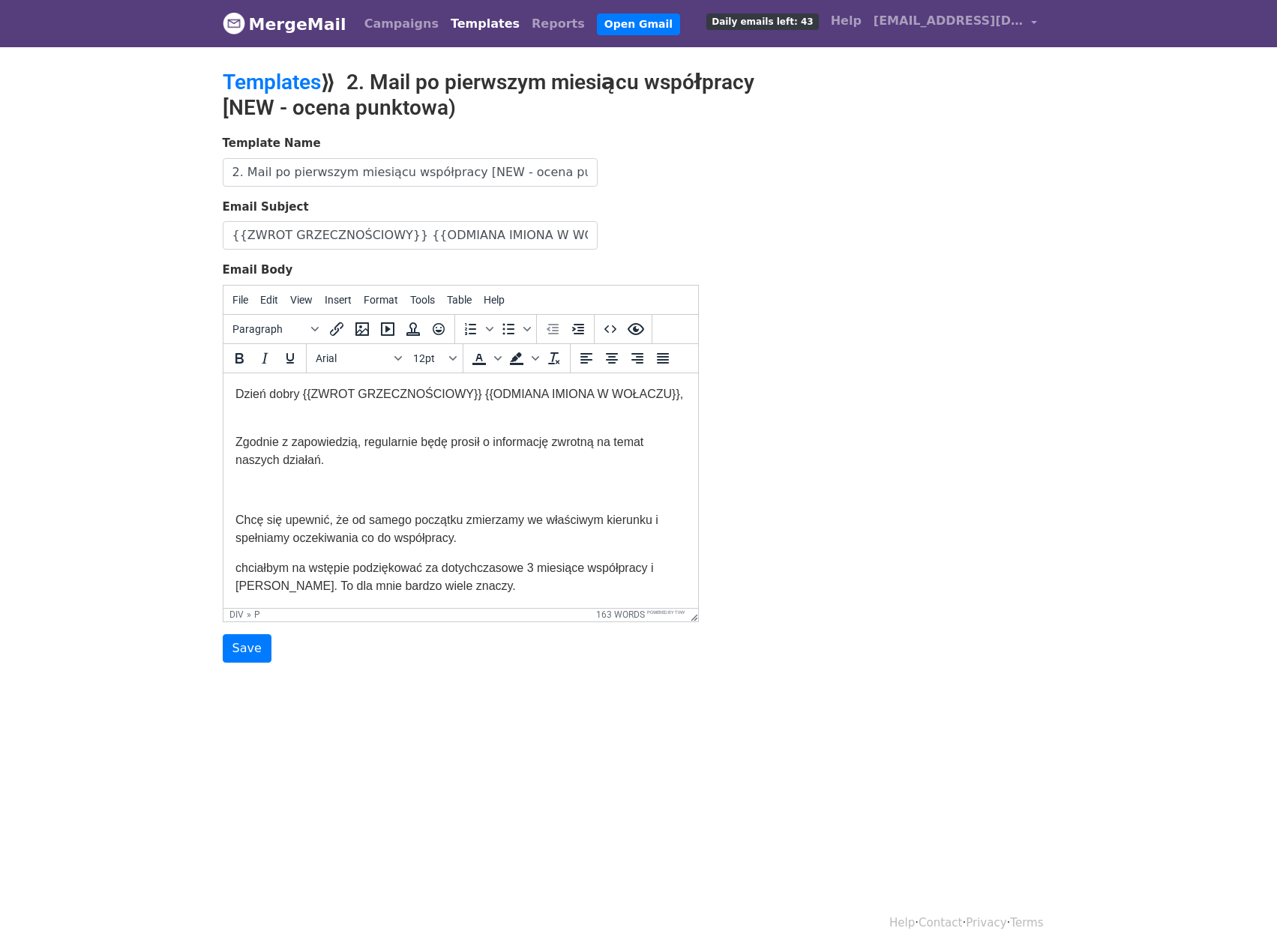
click at [259, 420] on p "Dzień dobry {{ZWROT GRZECZNOŚCIOWY}} {{ODMIANA IMIONA W WOŁACZU}}," at bounding box center [460, 402] width 451 height 36
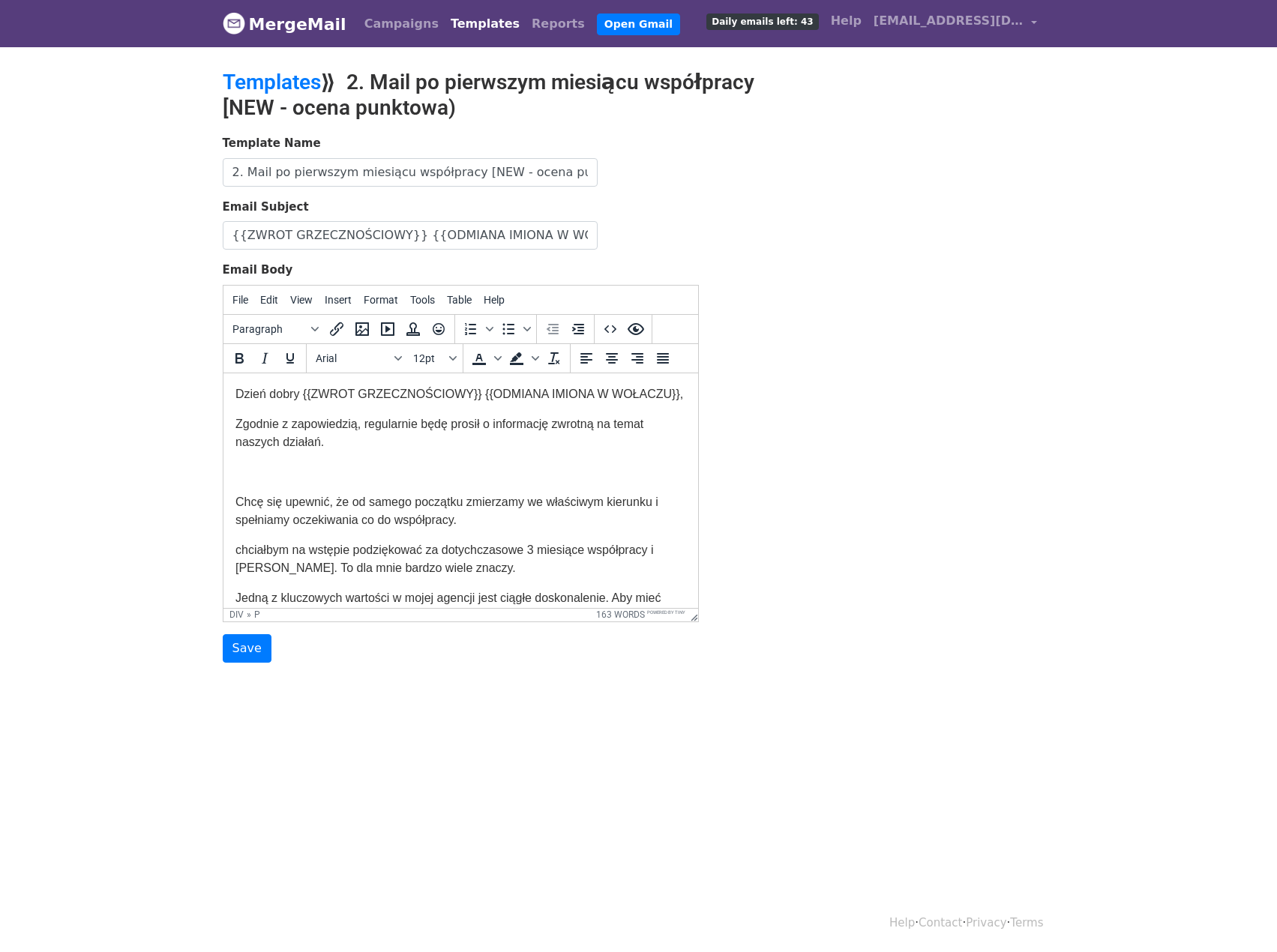
click at [274, 481] on p at bounding box center [460, 471] width 451 height 18
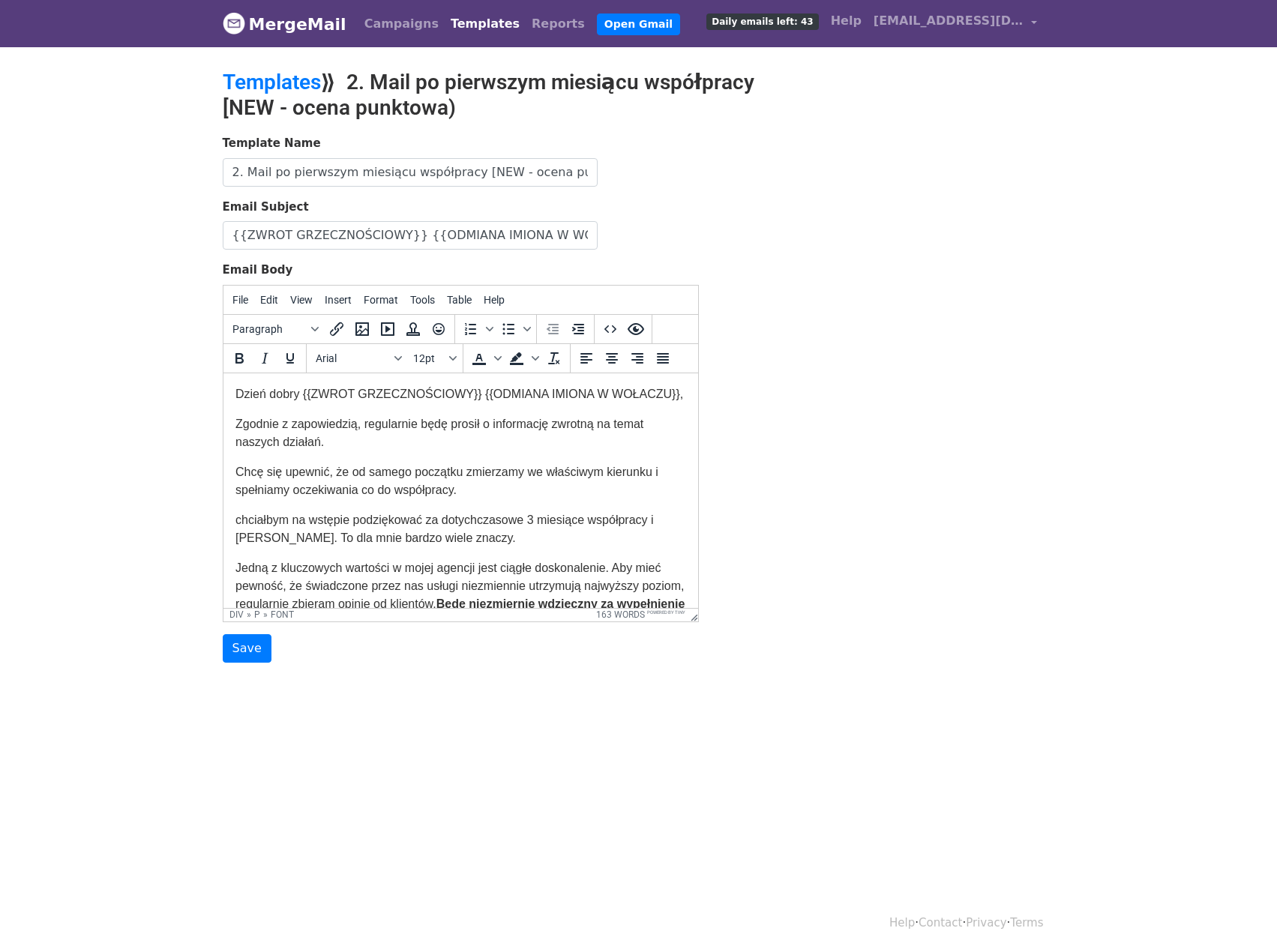
click at [503, 499] on p "Chcę się upewnić, że od samego początku zmierzamy we właściwym kierunku i spełn…" at bounding box center [460, 481] width 451 height 36
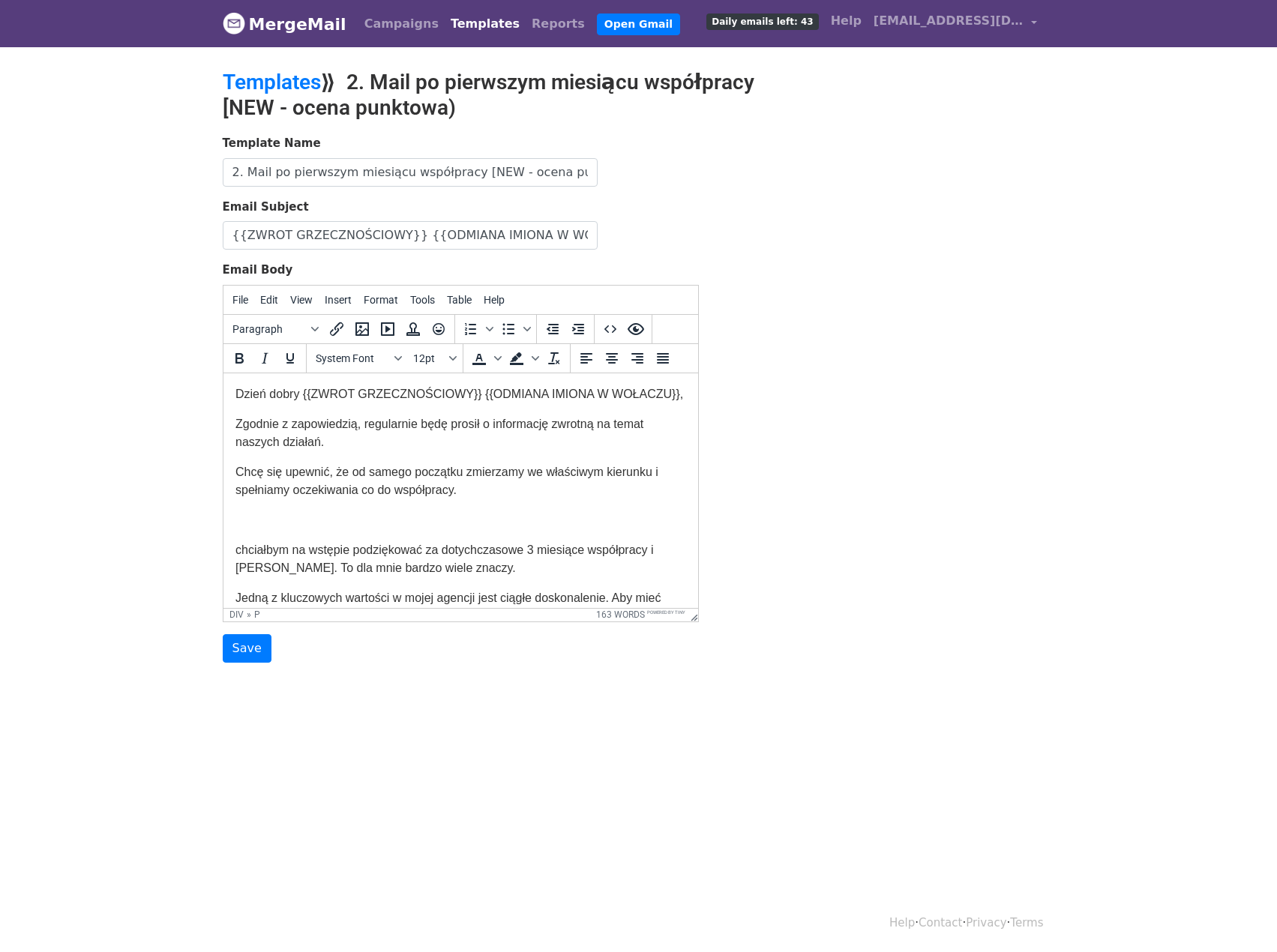
drag, startPoint x: 485, startPoint y: 503, endPoint x: 441, endPoint y: 915, distance: 414.3
click at [223, 543] on html "Dzień dobry {{ZWROT GRZECZNOŚCIOWY}} {{ODMIANA IMIONA W WOŁACZU}}, Zgodnie z za…" at bounding box center [460, 831] width 475 height 917
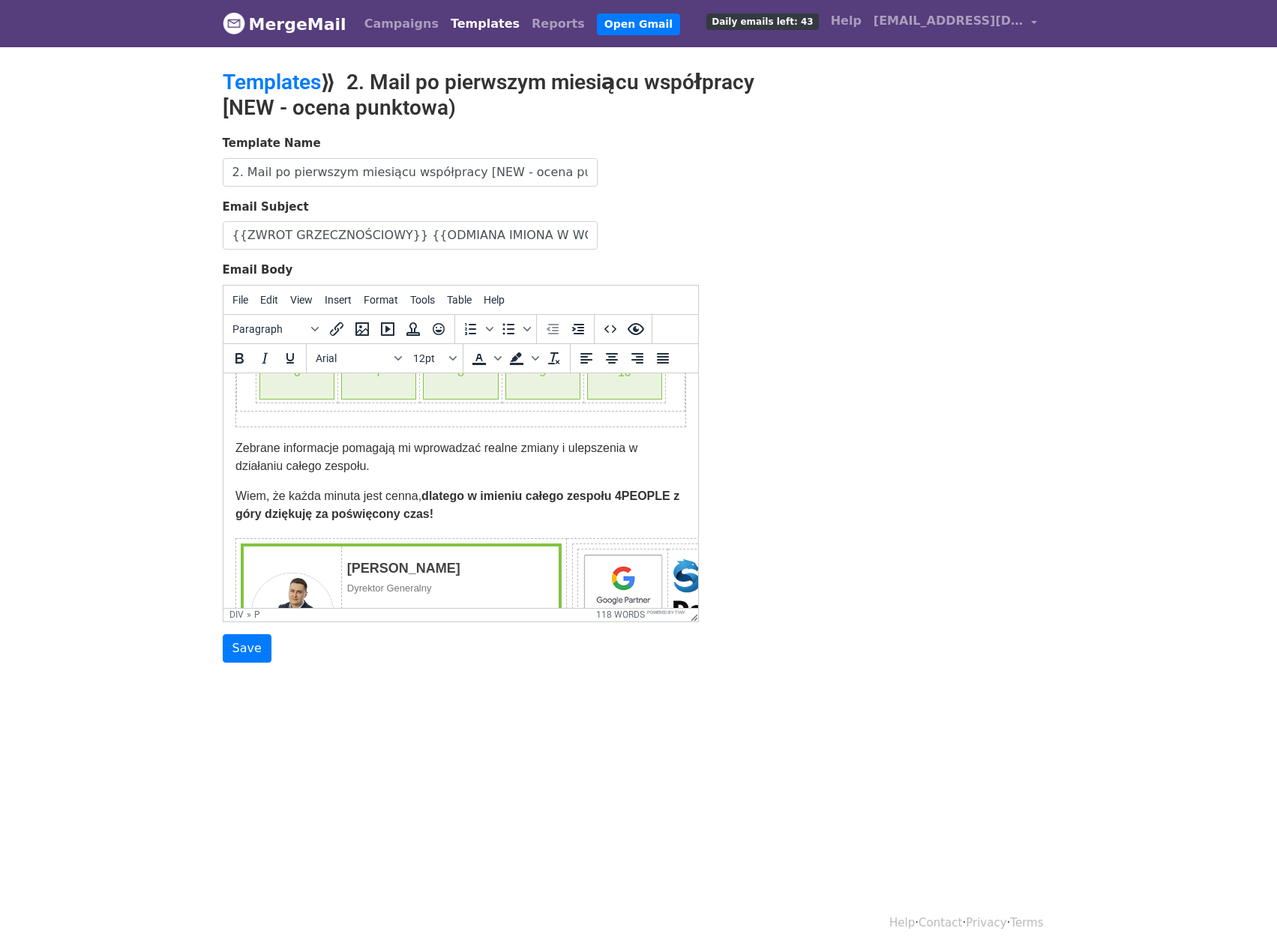
scroll to position [375, 0]
click at [231, 648] on input "Save" at bounding box center [247, 648] width 48 height 28
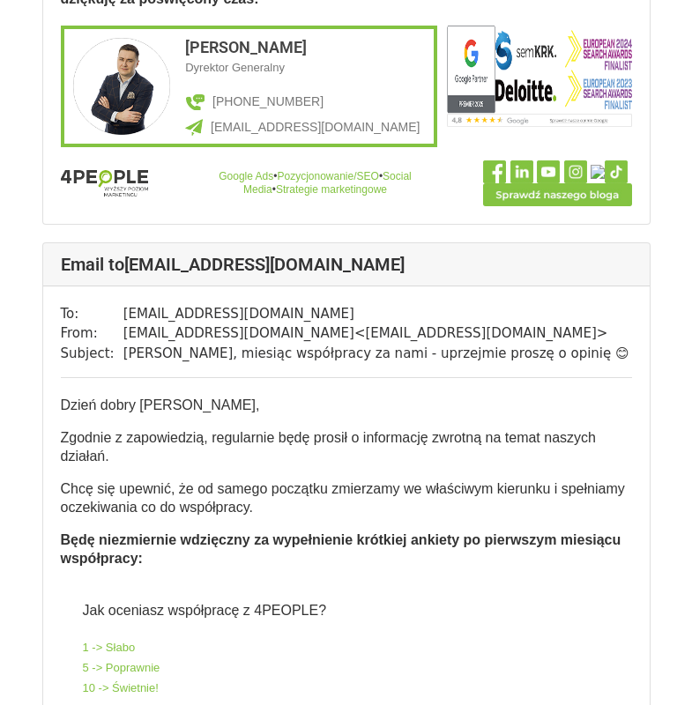
scroll to position [793, 0]
